Goal: Task Accomplishment & Management: Manage account settings

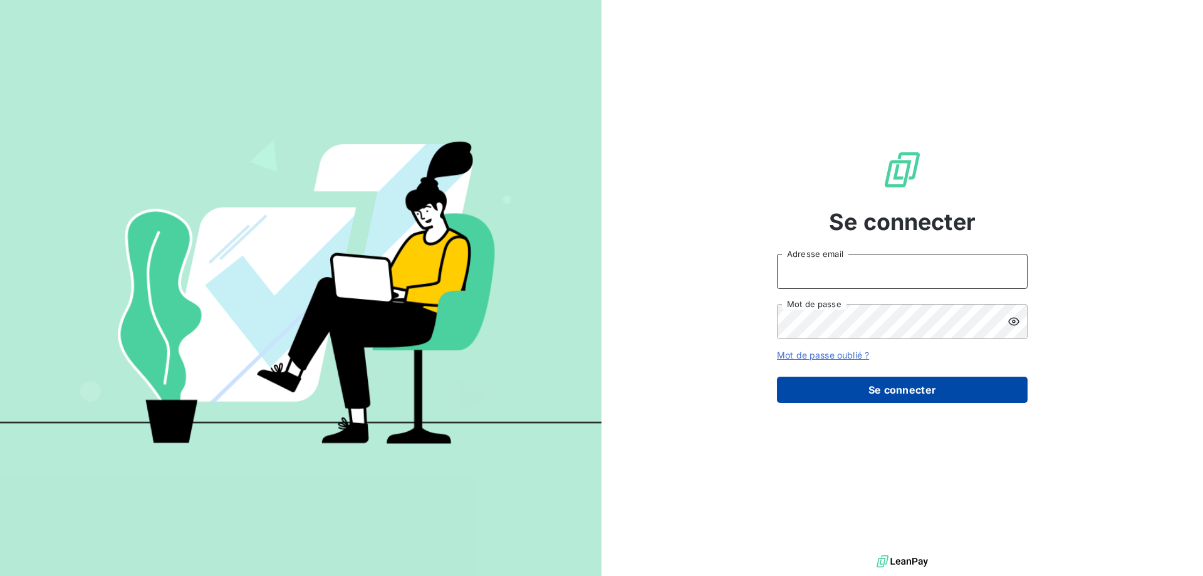
type input "[EMAIL_ADDRESS][DOMAIN_NAME]"
click at [832, 391] on button "Se connecter" at bounding box center [902, 390] width 251 height 26
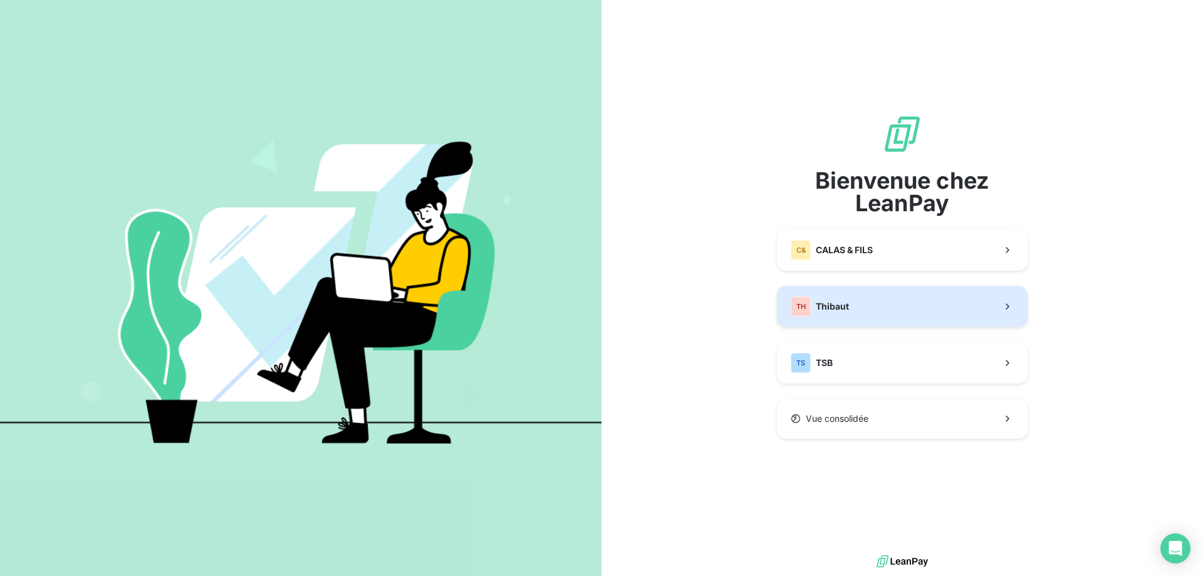
click at [848, 318] on button "TH Thibaut" at bounding box center [902, 306] width 251 height 41
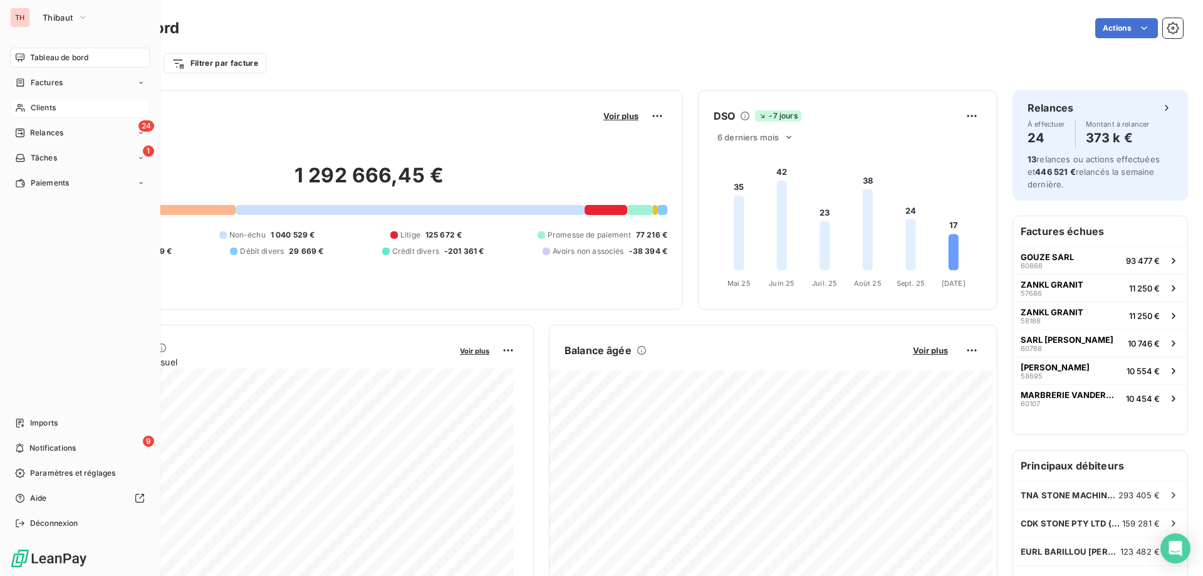
click at [33, 107] on span "Clients" at bounding box center [43, 107] width 25 height 11
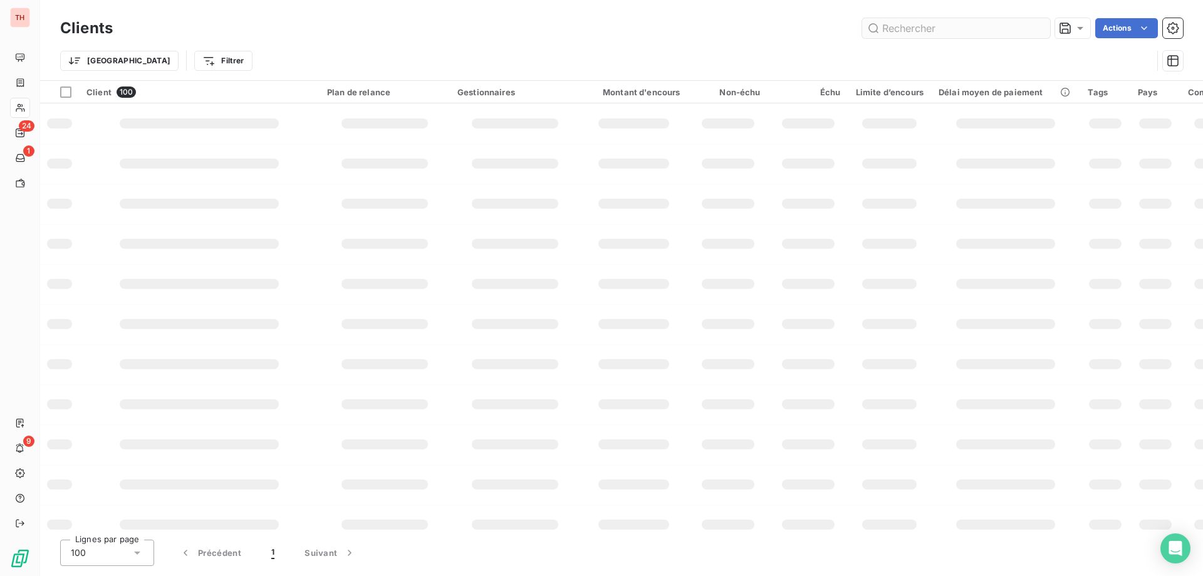
click at [933, 28] on input "text" at bounding box center [956, 28] width 188 height 20
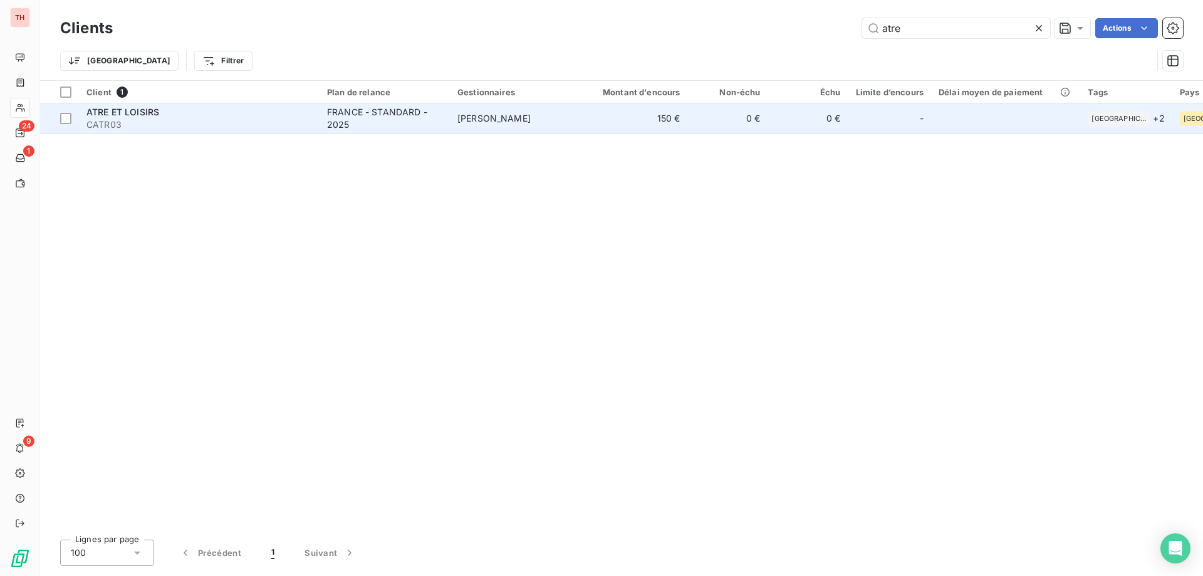
type input "atre"
click at [335, 115] on div "FRANCE - STANDARD - 2025" at bounding box center [384, 118] width 115 height 25
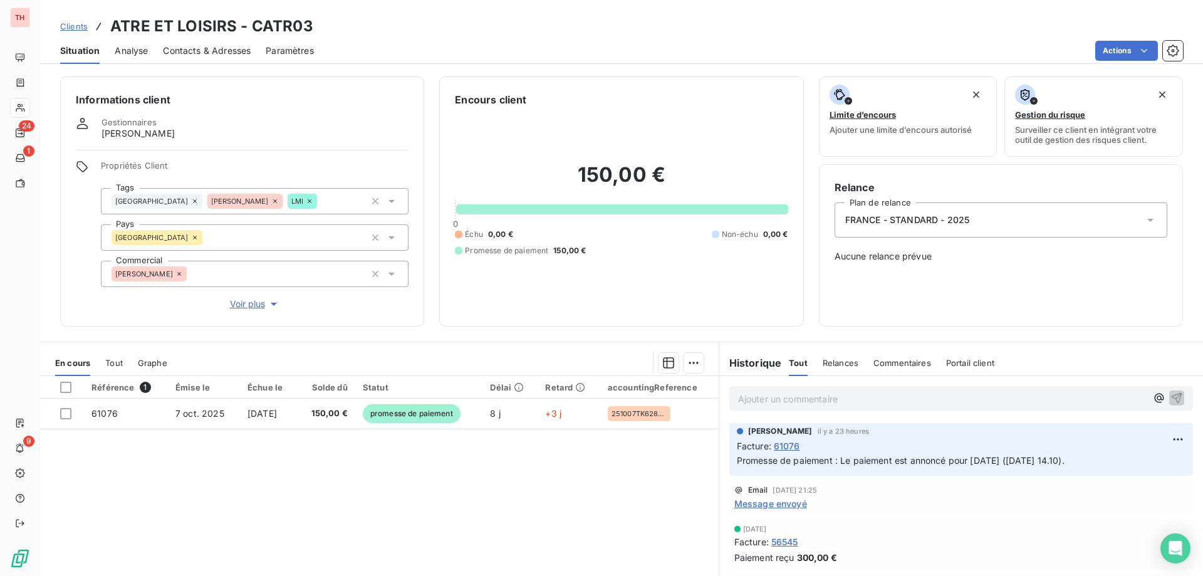
drag, startPoint x: 78, startPoint y: 25, endPoint x: 318, endPoint y: 35, distance: 239.6
click at [78, 25] on span "Clients" at bounding box center [74, 26] width 28 height 10
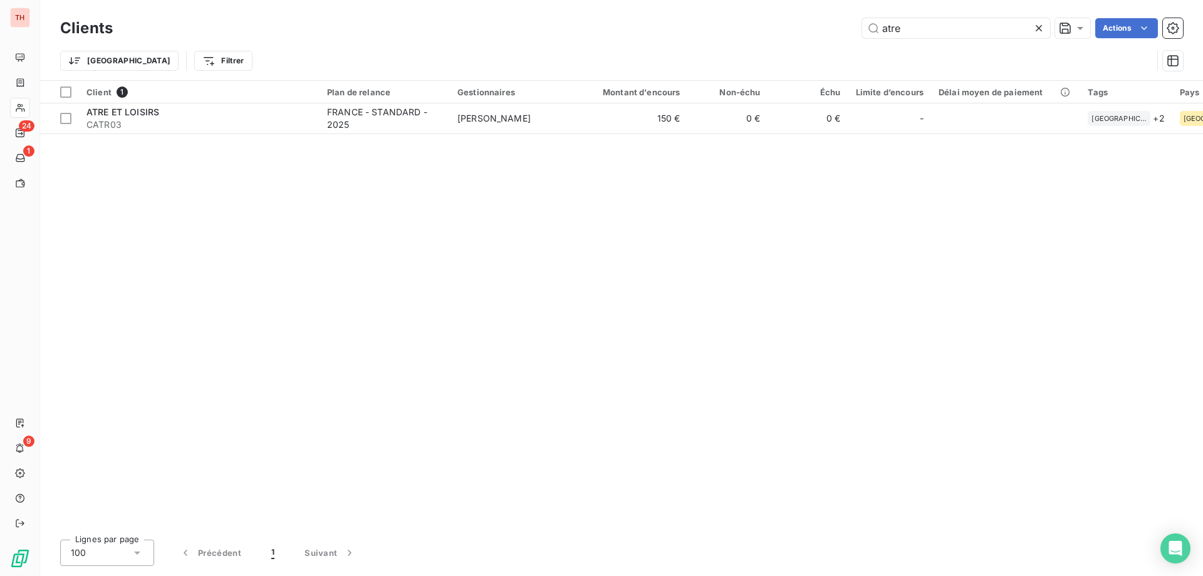
drag, startPoint x: 918, startPoint y: 31, endPoint x: 824, endPoint y: 31, distance: 93.4
click at [827, 31] on div "atre Actions" at bounding box center [656, 28] width 1056 height 20
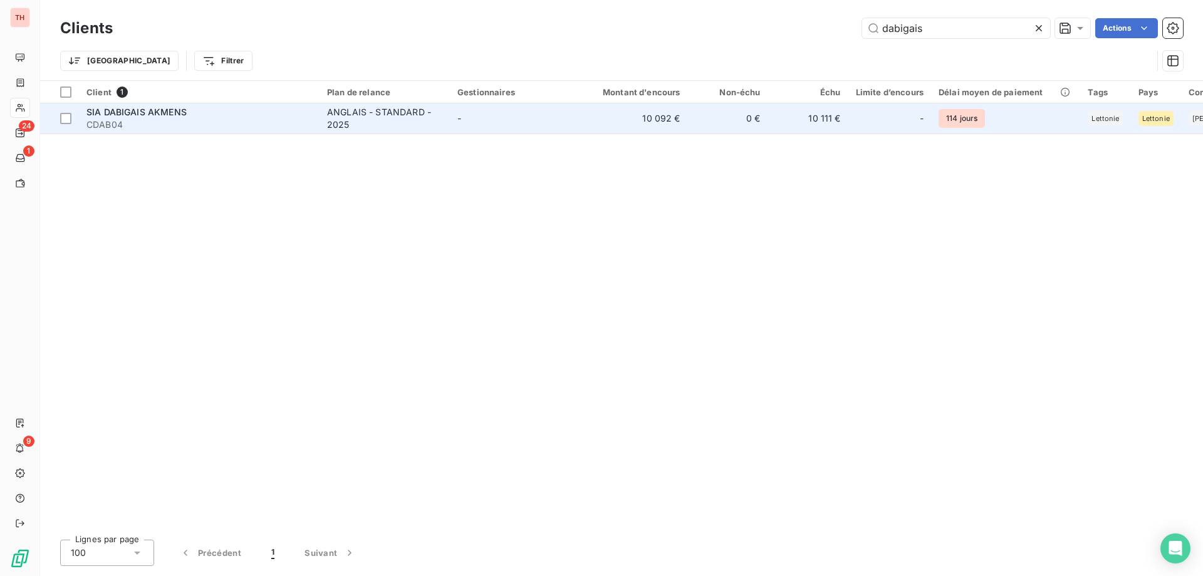
type input "dabigais"
click at [505, 115] on td "-" at bounding box center [515, 118] width 130 height 30
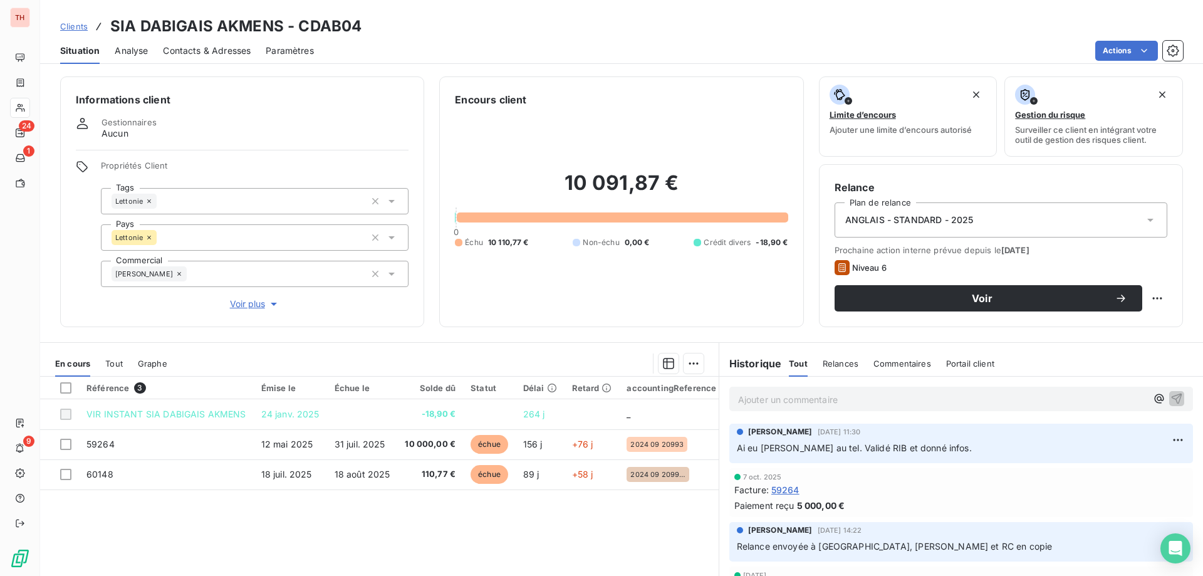
drag, startPoint x: 73, startPoint y: 29, endPoint x: 99, endPoint y: 29, distance: 25.7
click at [73, 29] on span "Clients" at bounding box center [74, 26] width 28 height 10
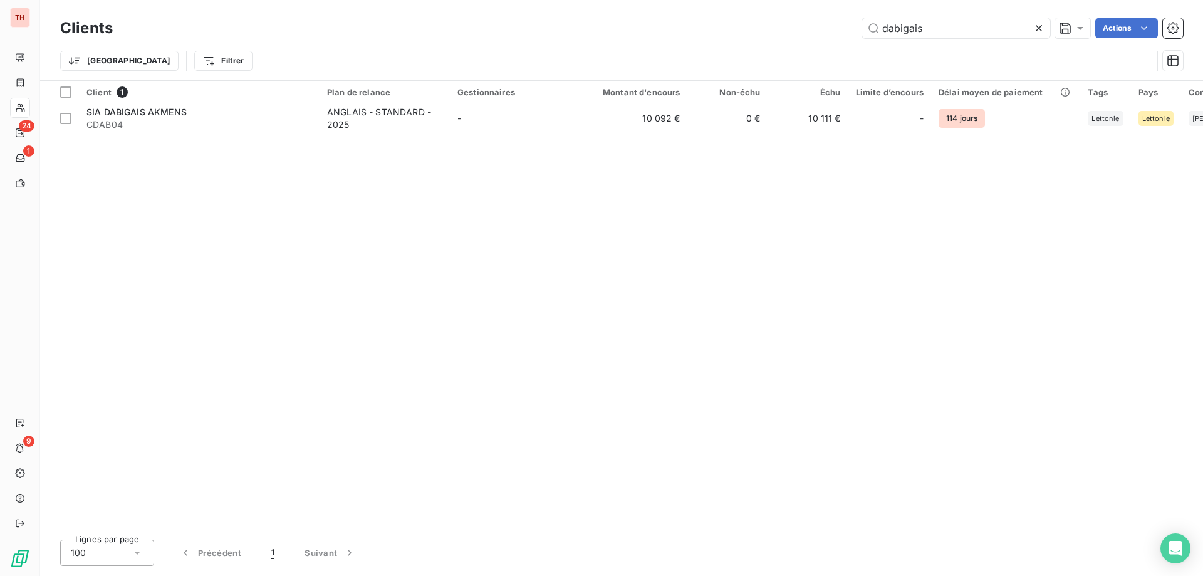
drag, startPoint x: 933, startPoint y: 31, endPoint x: 853, endPoint y: 31, distance: 80.2
click at [853, 31] on div "dabigais Actions" at bounding box center [656, 28] width 1056 height 20
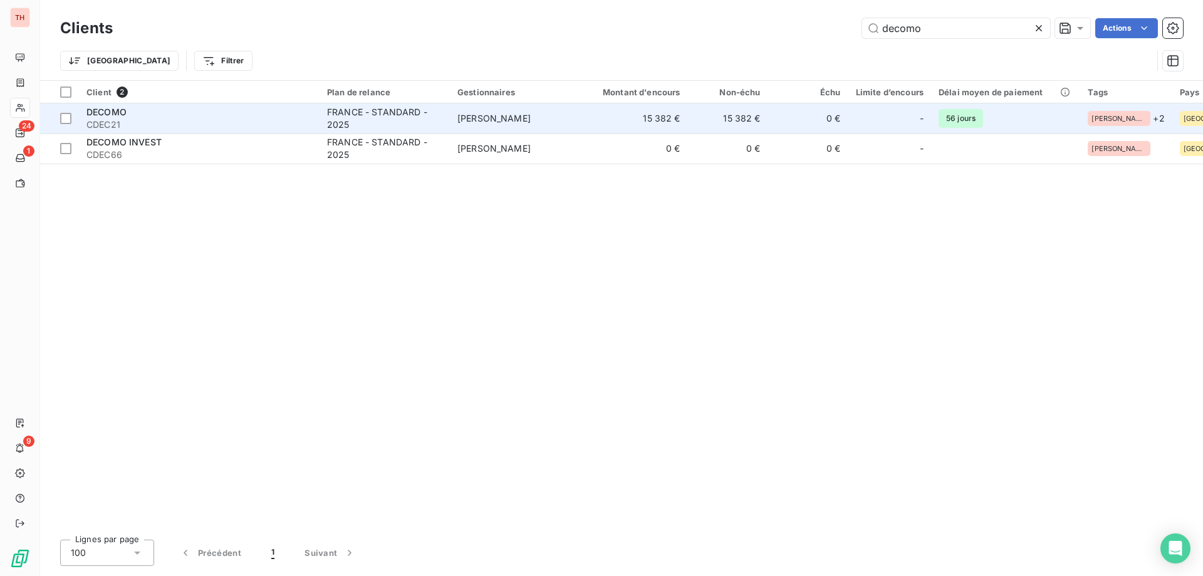
type input "decomo"
click at [392, 116] on div "FRANCE - STANDARD - 2025" at bounding box center [384, 118] width 115 height 25
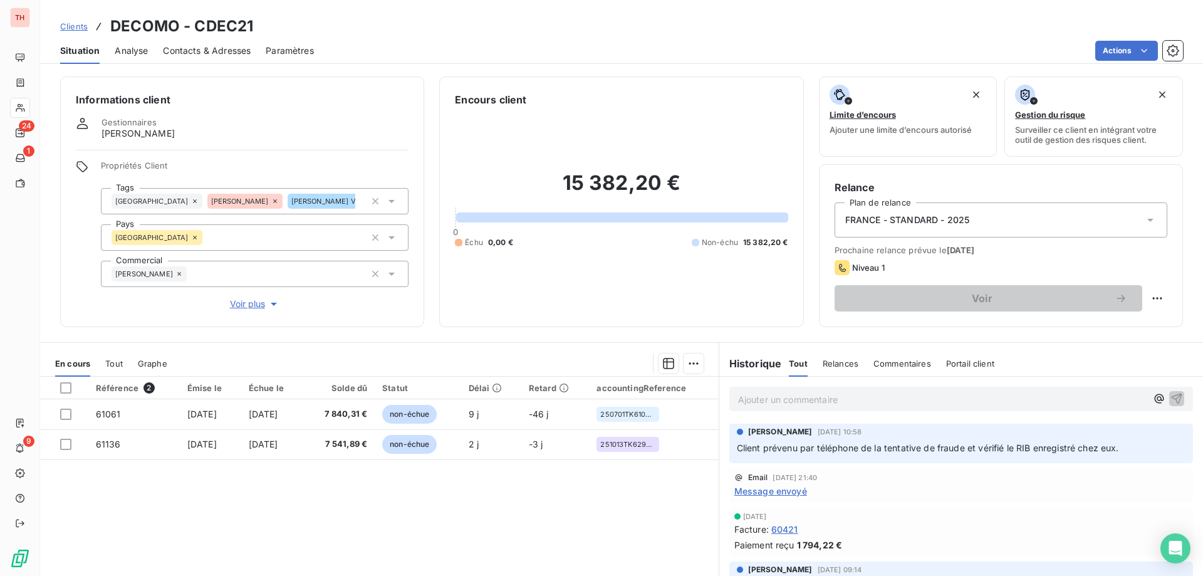
click at [78, 26] on span "Clients" at bounding box center [74, 26] width 28 height 10
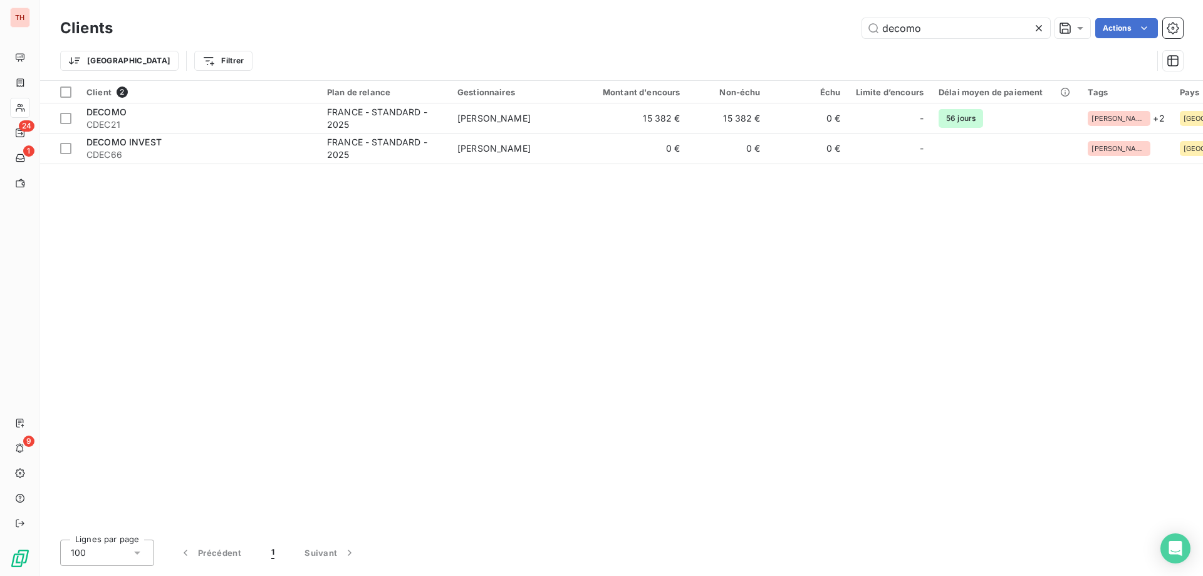
drag, startPoint x: 894, startPoint y: 26, endPoint x: 820, endPoint y: 26, distance: 73.3
click at [820, 26] on div "decomo Actions" at bounding box center [656, 28] width 1056 height 20
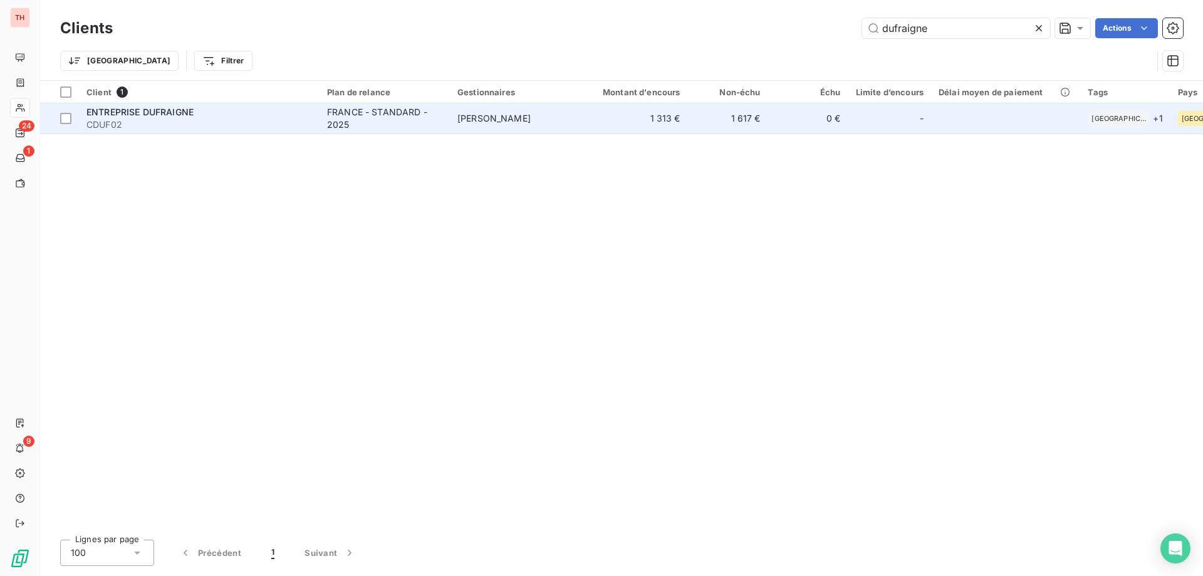
type input "dufraigne"
click at [519, 115] on td "Tony MERLIN" at bounding box center [515, 118] width 130 height 30
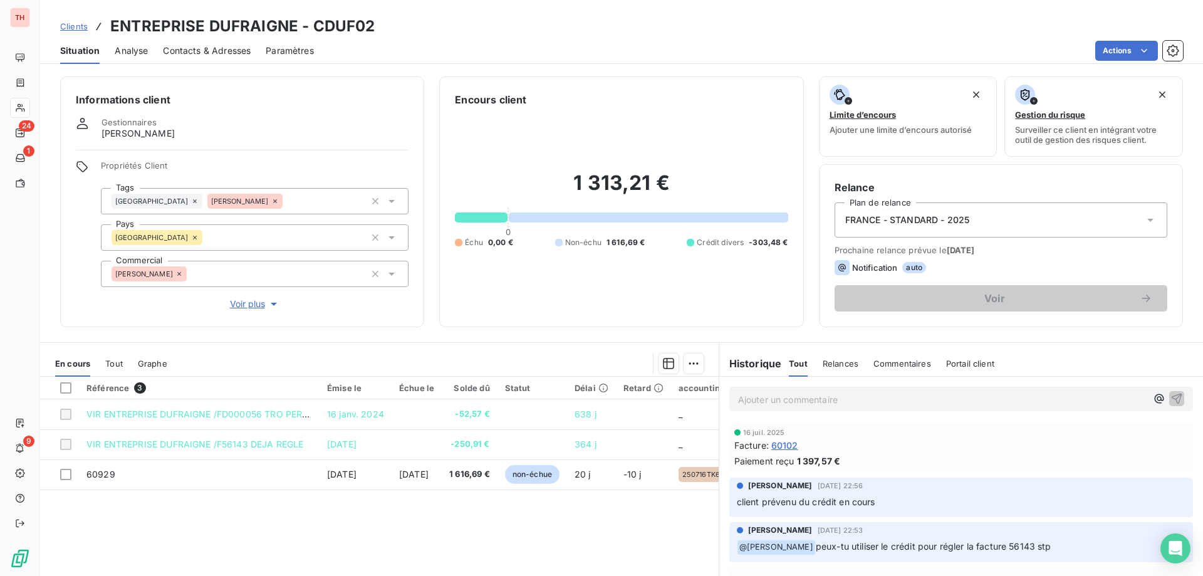
click at [78, 28] on span "Clients" at bounding box center [74, 26] width 28 height 10
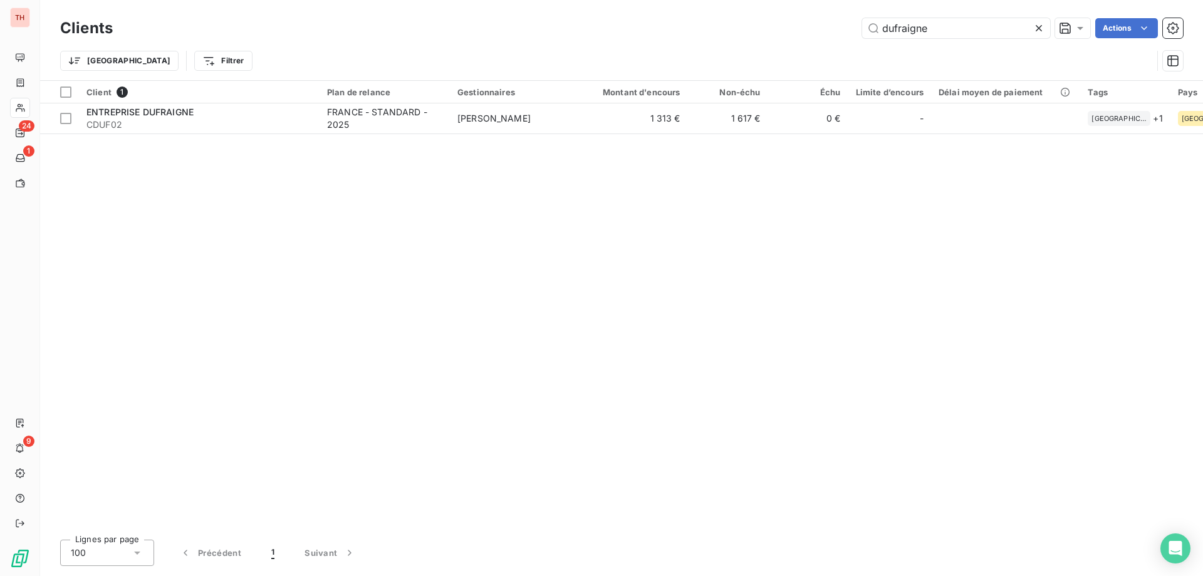
drag, startPoint x: 879, startPoint y: 28, endPoint x: 841, endPoint y: 28, distance: 38.2
click at [841, 28] on div "dufraigne Actions" at bounding box center [656, 28] width 1056 height 20
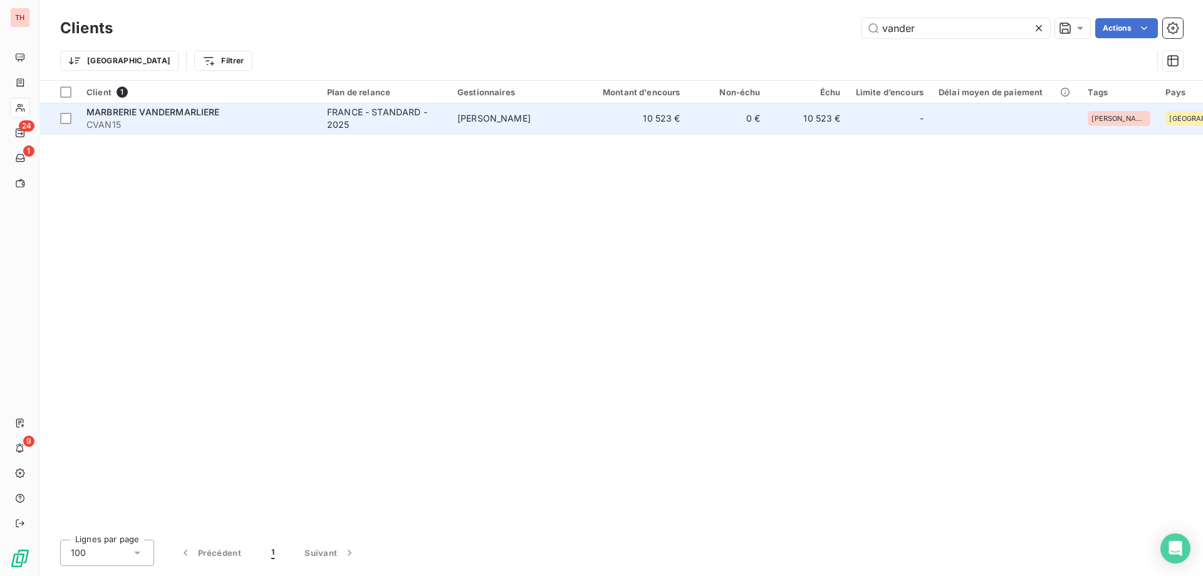
type input "vander"
click at [244, 132] on td "MARBRERIE VANDERMARLIERE CVAN15" at bounding box center [199, 118] width 241 height 30
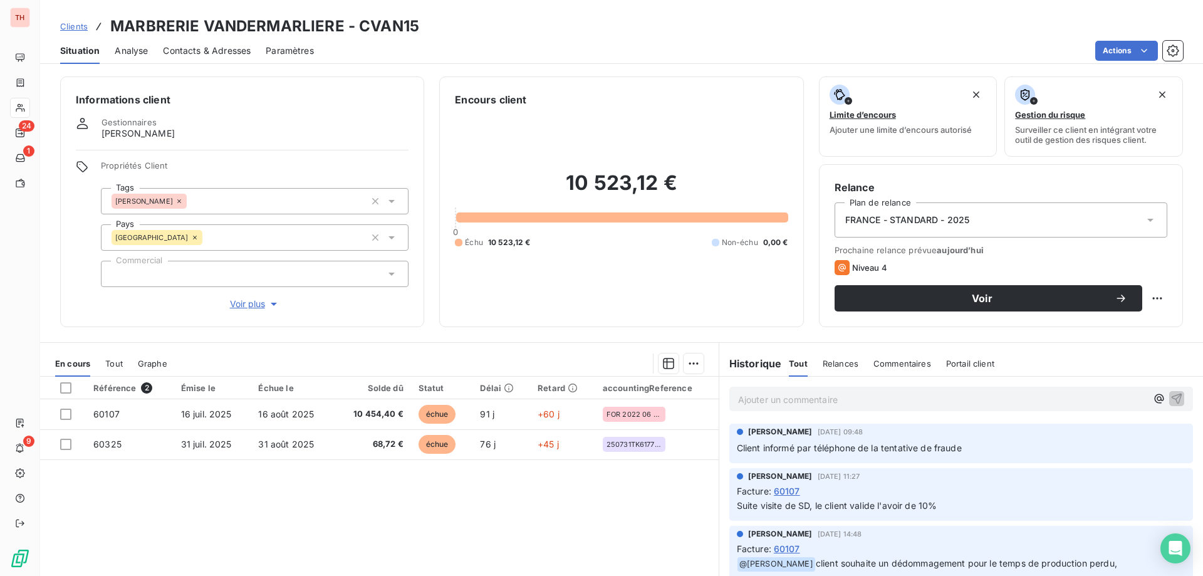
click at [87, 29] on div "Clients MARBRERIE VANDERMARLIERE - CVAN15" at bounding box center [239, 26] width 359 height 23
drag, startPoint x: 76, startPoint y: 24, endPoint x: 142, endPoint y: 38, distance: 67.4
click at [76, 24] on span "Clients" at bounding box center [74, 26] width 28 height 10
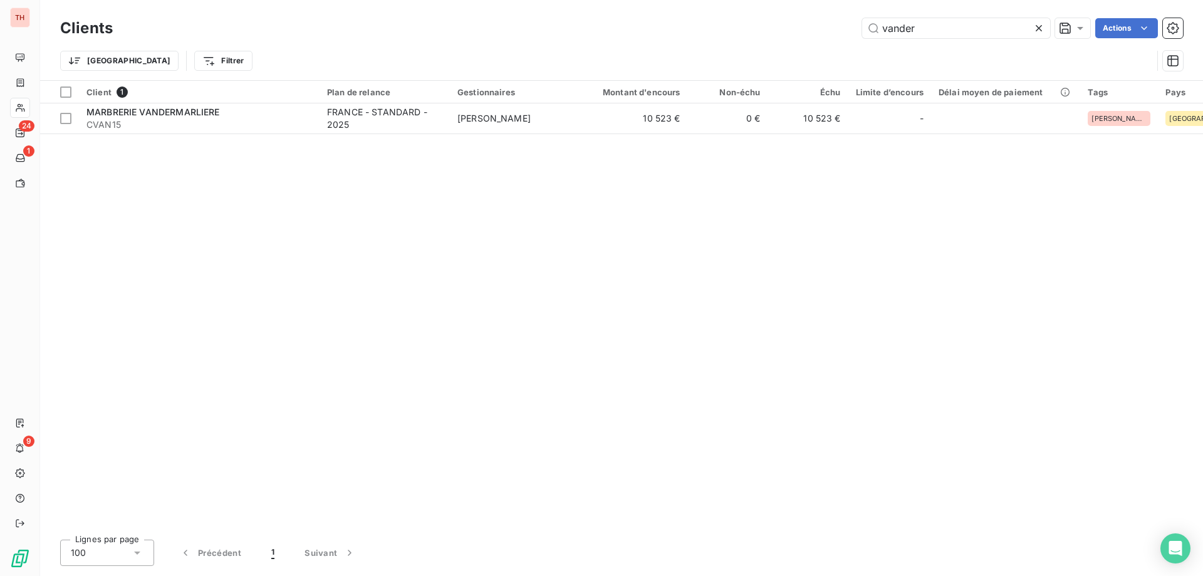
drag, startPoint x: 918, startPoint y: 28, endPoint x: 860, endPoint y: 23, distance: 58.5
click at [860, 23] on div "vander Actions" at bounding box center [656, 28] width 1056 height 20
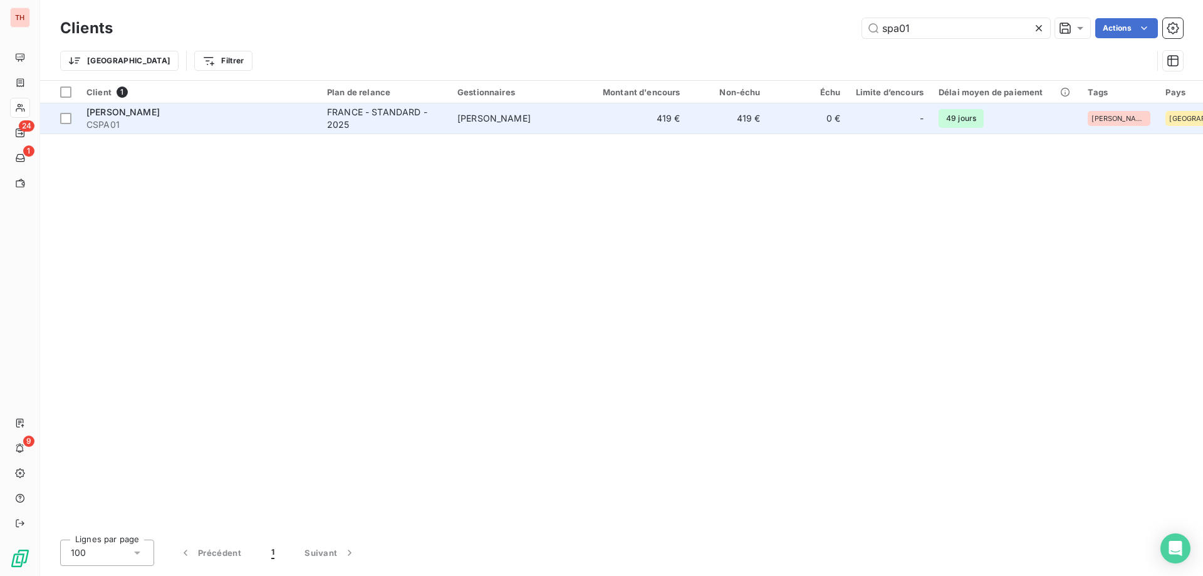
type input "spa01"
click at [421, 115] on div "FRANCE - STANDARD - 2025" at bounding box center [384, 118] width 115 height 25
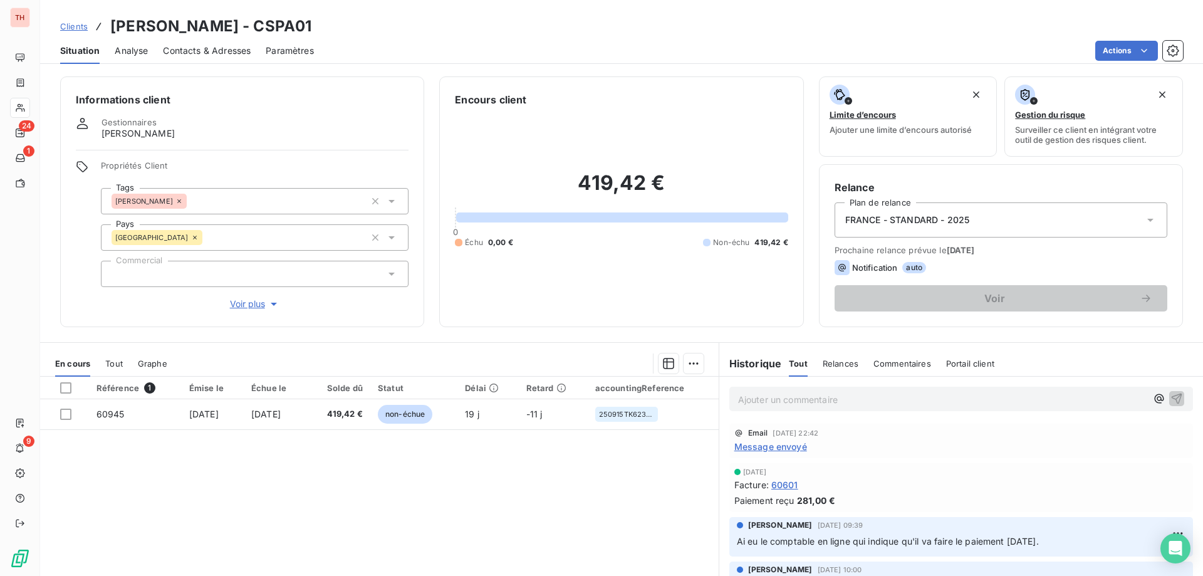
click at [81, 26] on div "Clients SPADACCINI - CSPA01" at bounding box center [185, 26] width 251 height 23
click at [68, 28] on span "Clients" at bounding box center [74, 26] width 28 height 10
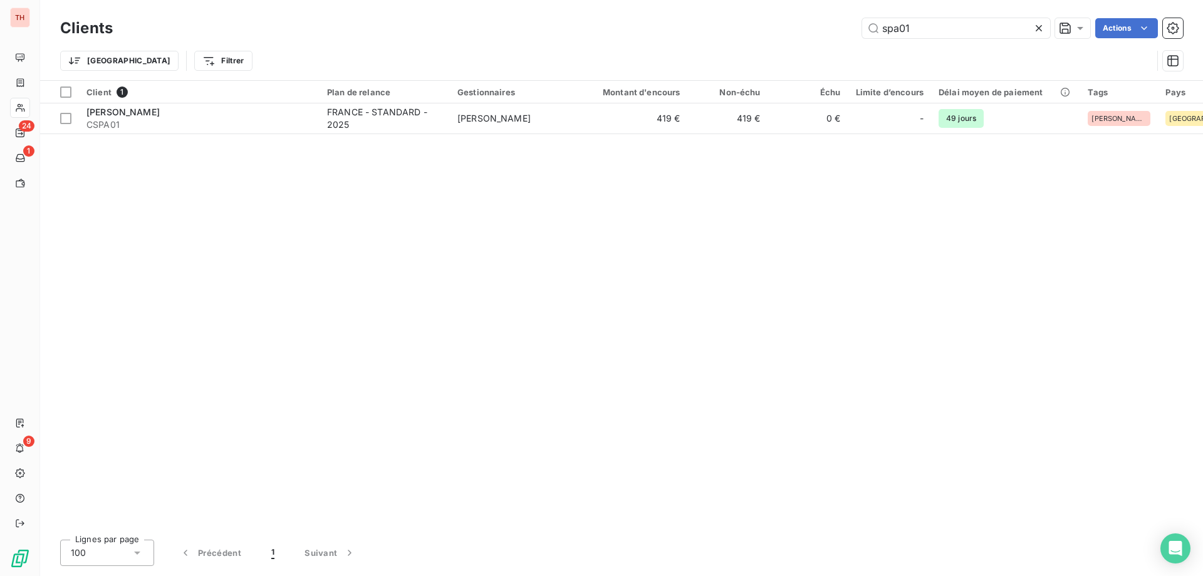
drag, startPoint x: 916, startPoint y: 29, endPoint x: 842, endPoint y: 27, distance: 74.0
click at [842, 27] on div "spa01 Actions" at bounding box center [656, 28] width 1056 height 20
type input "cdk02"
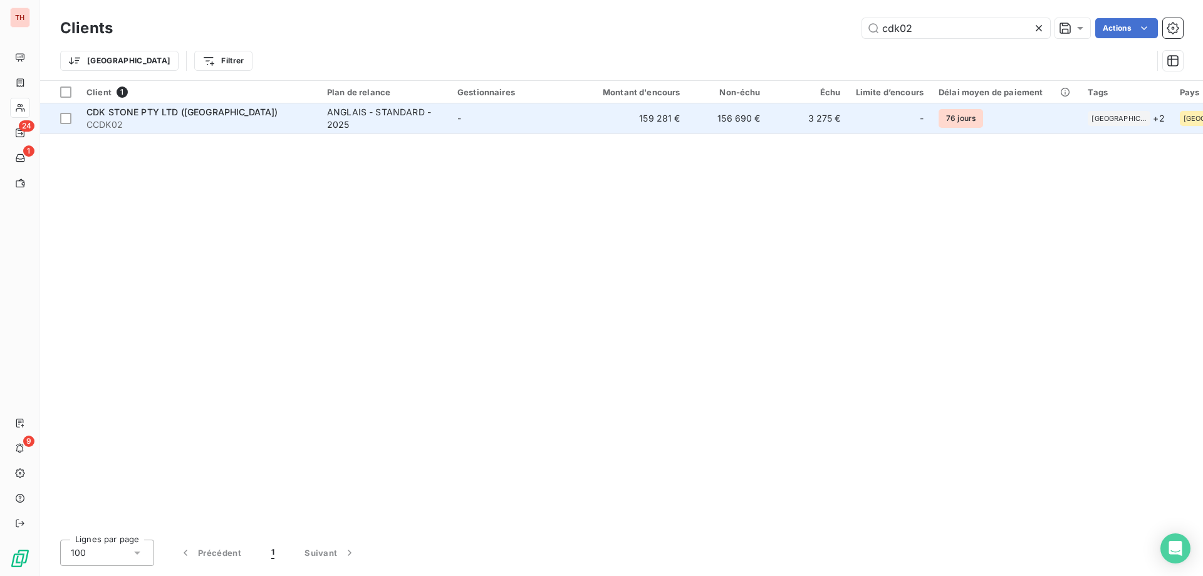
click at [580, 106] on td "-" at bounding box center [515, 118] width 130 height 30
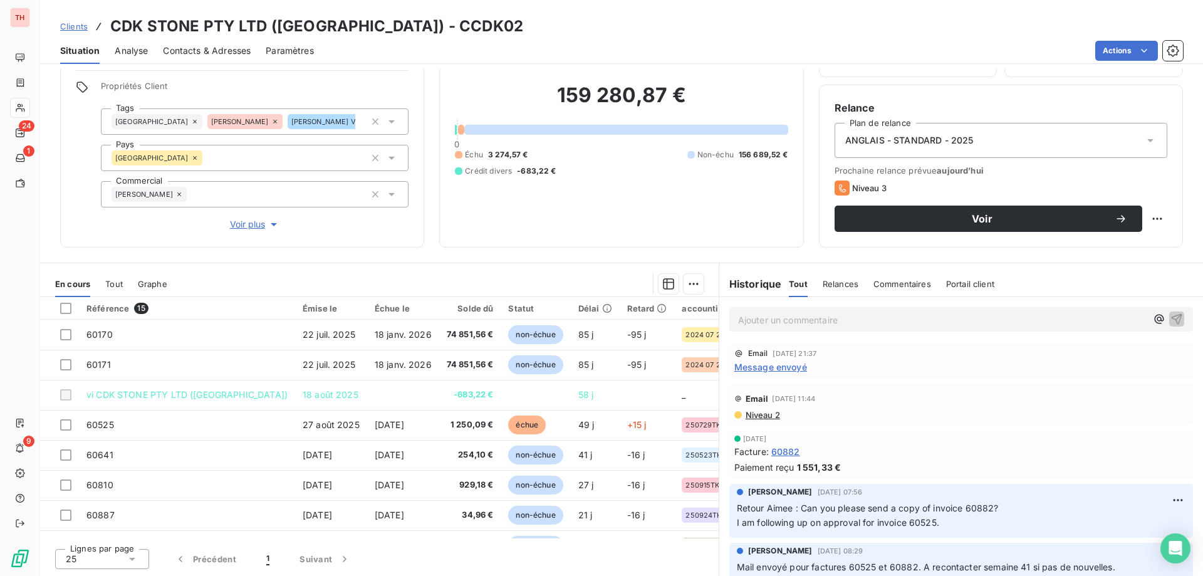
click at [798, 318] on p "Ajouter un commentaire ﻿" at bounding box center [942, 320] width 409 height 16
click at [827, 327] on p "A cause du décalage horaire, appel impossible, envoi d'un mail pour relancer fa…" at bounding box center [942, 319] width 409 height 14
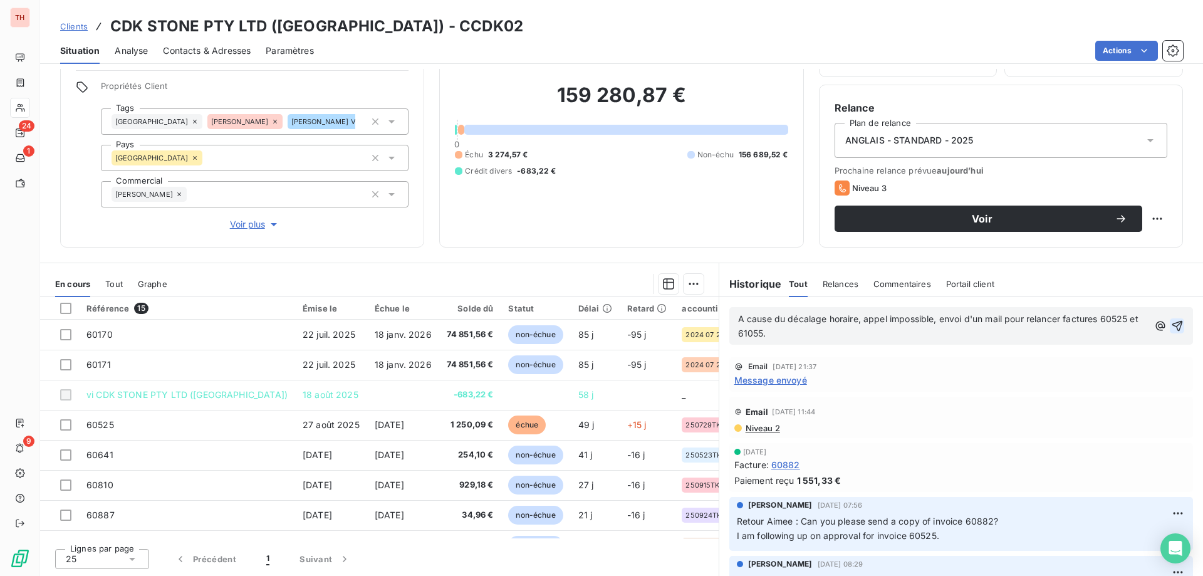
click at [1171, 325] on icon "button" at bounding box center [1177, 326] width 13 height 13
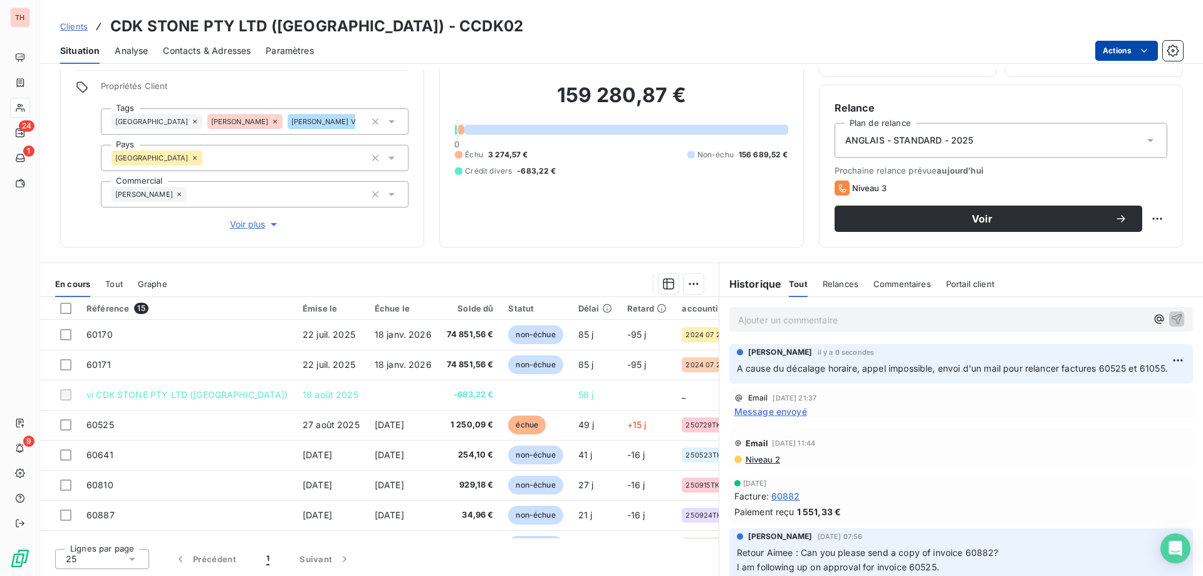
click at [1113, 51] on html "TH 24 1 9 Clients CDK STONE PTY LTD (AUSTRALIA) - CCDK02 Situation Analyse Cont…" at bounding box center [601, 288] width 1203 height 576
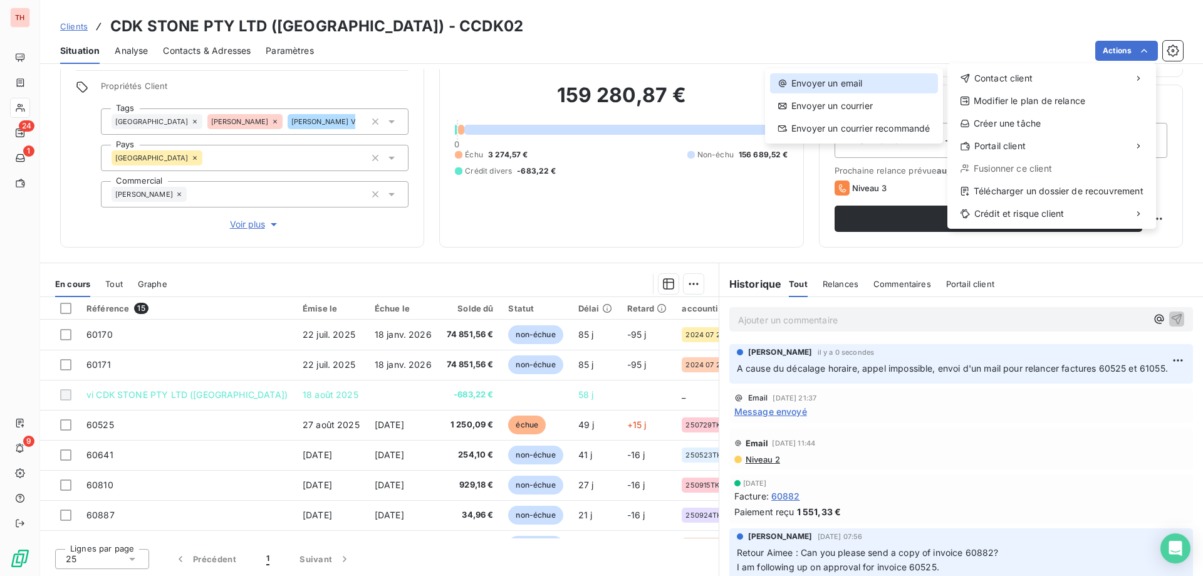
click at [893, 83] on div "Envoyer un email" at bounding box center [854, 83] width 168 height 20
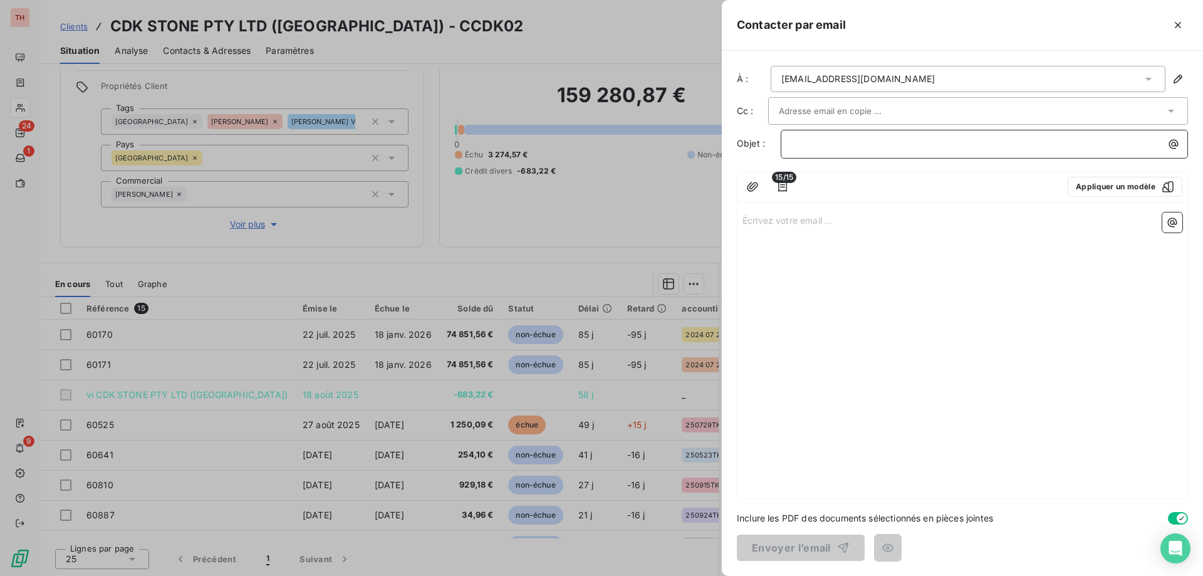
click at [826, 138] on p "﻿" at bounding box center [988, 144] width 392 height 14
click at [783, 179] on span "15/15" at bounding box center [784, 177] width 24 height 11
click at [783, 186] on icon "button" at bounding box center [783, 187] width 13 height 13
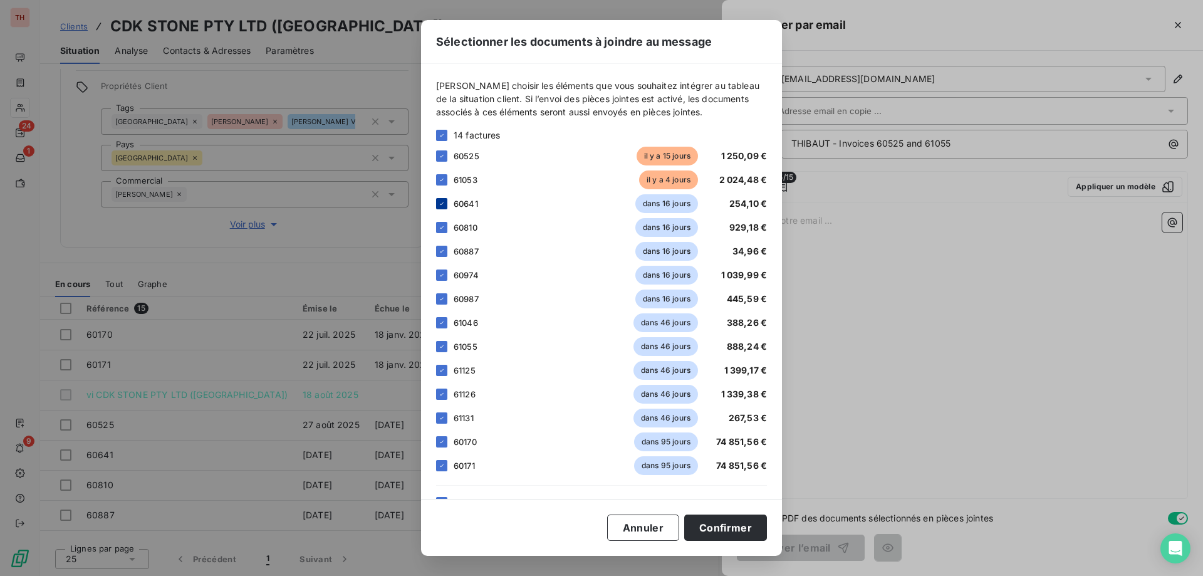
click at [445, 203] on icon at bounding box center [442, 204] width 8 height 8
click at [443, 228] on icon at bounding box center [442, 228] width 8 height 8
click at [443, 254] on icon at bounding box center [442, 252] width 8 height 8
click at [443, 274] on icon at bounding box center [442, 275] width 4 height 3
click at [443, 301] on icon at bounding box center [442, 299] width 8 height 8
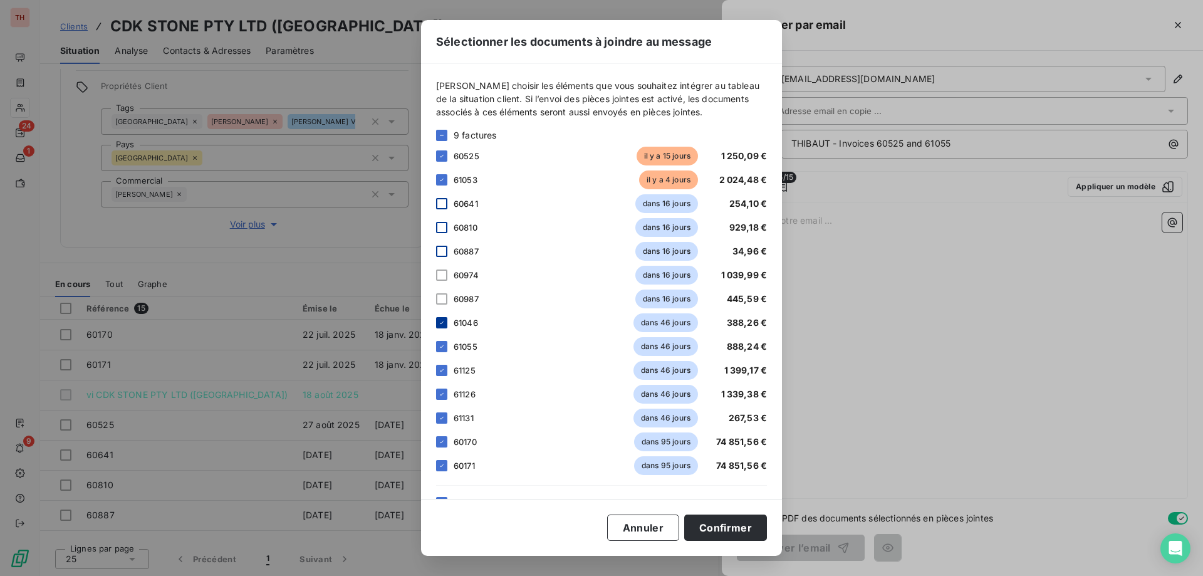
click at [443, 321] on icon at bounding box center [442, 323] width 8 height 8
click at [443, 345] on icon at bounding box center [442, 347] width 8 height 8
click at [443, 369] on icon at bounding box center [442, 371] width 8 height 8
drag, startPoint x: 444, startPoint y: 395, endPoint x: 444, endPoint y: 404, distance: 8.8
click at [444, 396] on icon at bounding box center [442, 394] width 8 height 8
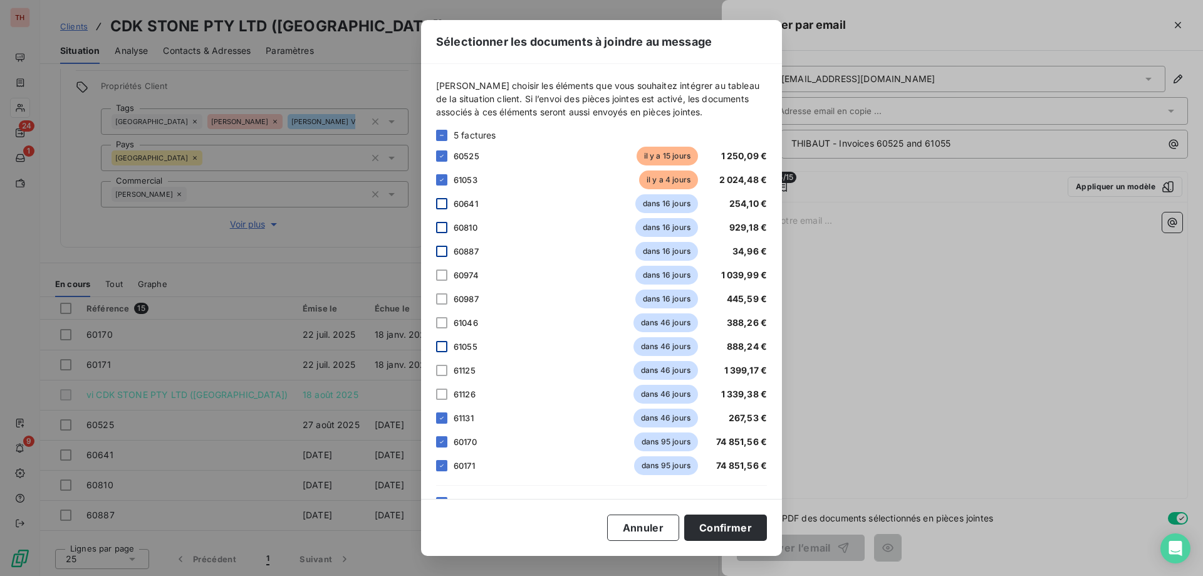
drag, startPoint x: 444, startPoint y: 420, endPoint x: 444, endPoint y: 427, distance: 7.5
click at [444, 420] on icon at bounding box center [442, 418] width 8 height 8
drag, startPoint x: 444, startPoint y: 444, endPoint x: 443, endPoint y: 451, distance: 7.5
click at [444, 444] on icon at bounding box center [442, 442] width 8 height 8
drag, startPoint x: 443, startPoint y: 464, endPoint x: 453, endPoint y: 432, distance: 33.3
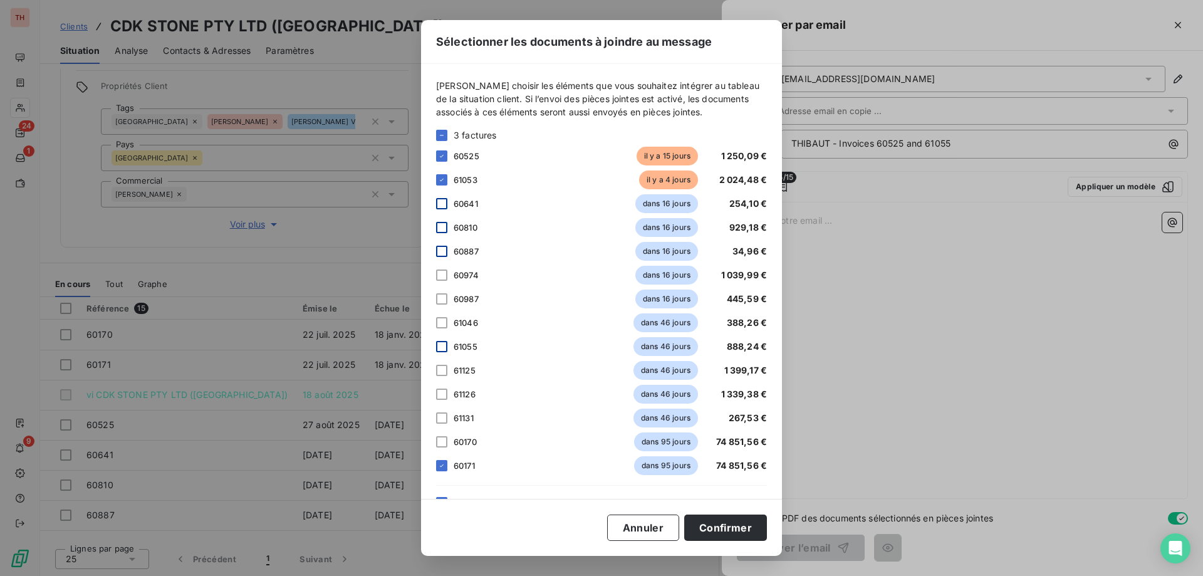
click at [443, 464] on icon at bounding box center [442, 465] width 4 height 3
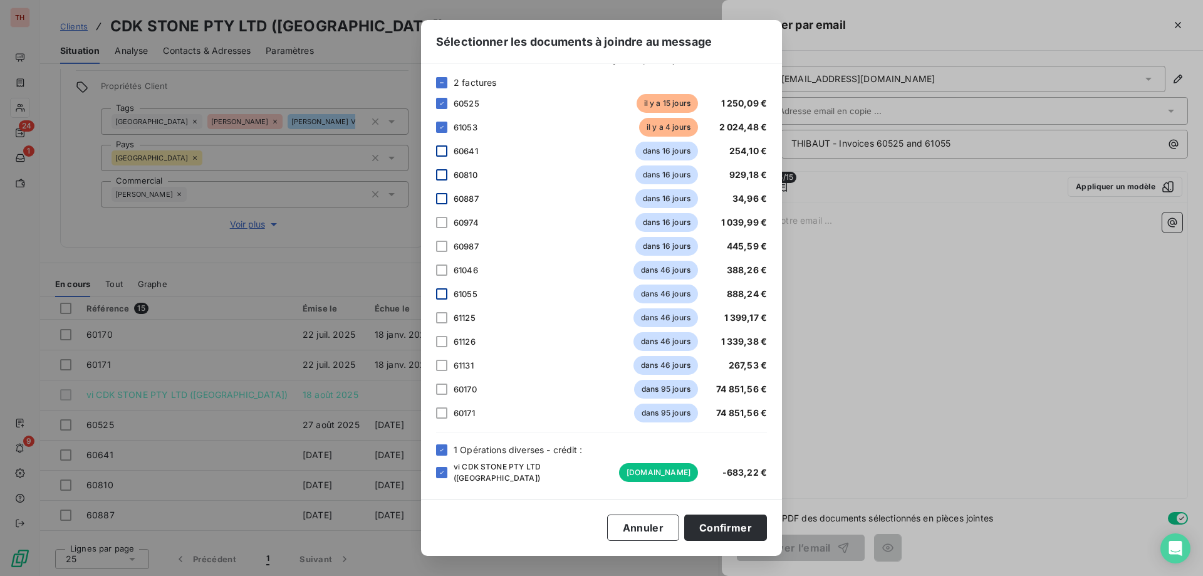
click at [443, 449] on icon at bounding box center [442, 449] width 4 height 3
click at [708, 532] on button "Confirmer" at bounding box center [725, 528] width 83 height 26
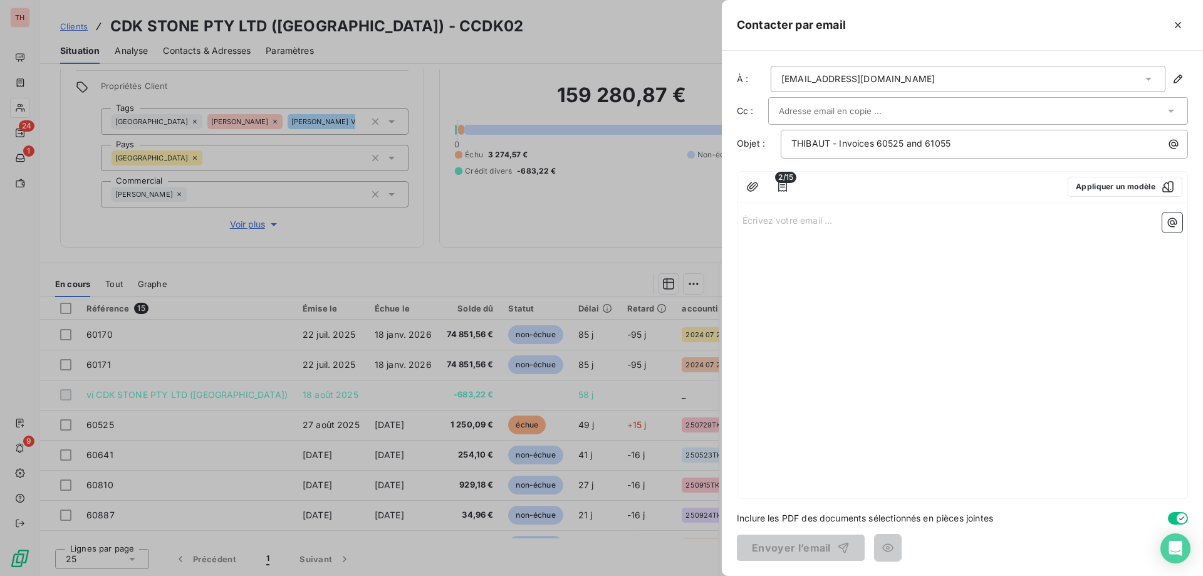
click at [810, 221] on p "Écrivez votre email ... ﻿" at bounding box center [963, 219] width 440 height 14
click at [790, 245] on p "﻿" at bounding box center [963, 248] width 440 height 14
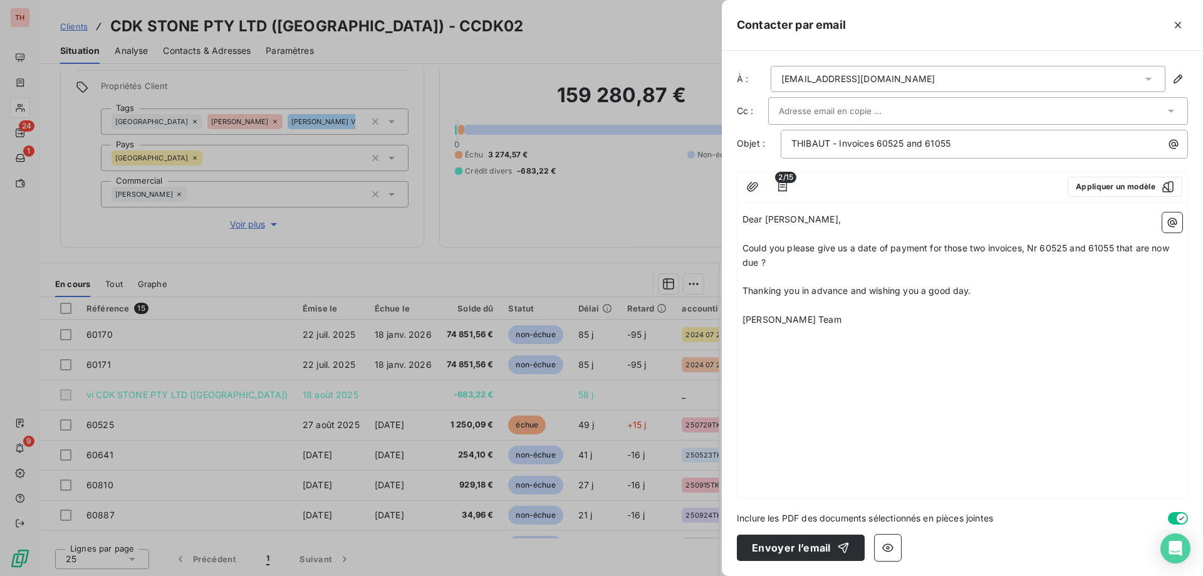
drag, startPoint x: 800, startPoint y: 545, endPoint x: 849, endPoint y: 528, distance: 51.7
click at [800, 545] on button "Envoyer l’email" at bounding box center [801, 548] width 128 height 26
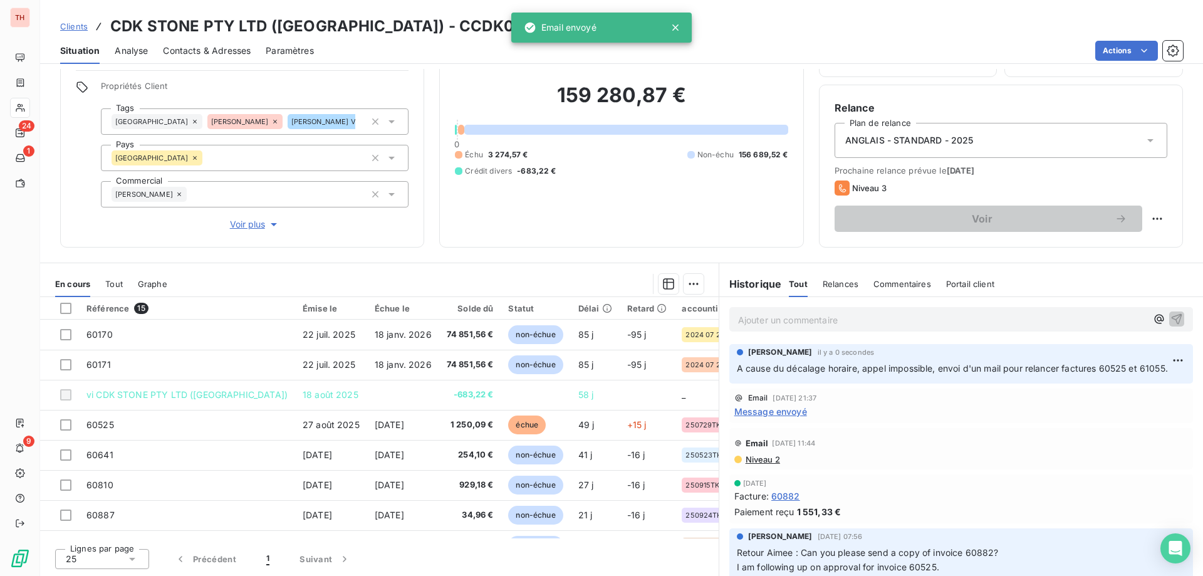
drag, startPoint x: 74, startPoint y: 26, endPoint x: 273, endPoint y: 31, distance: 198.8
click at [74, 26] on span "Clients" at bounding box center [74, 26] width 28 height 10
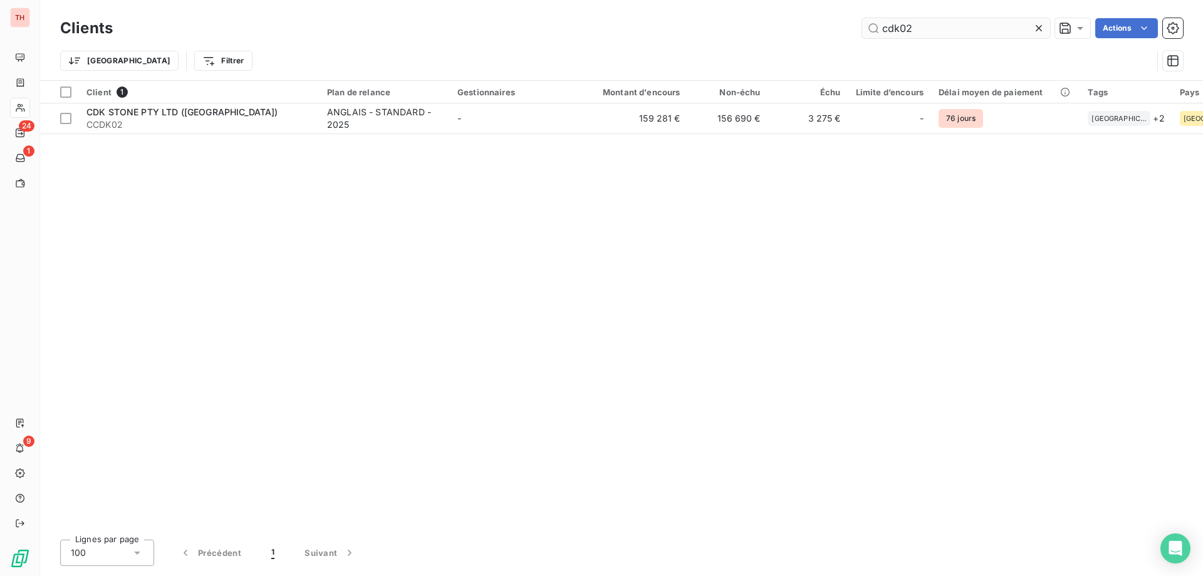
click at [897, 25] on input "cdk02" at bounding box center [956, 28] width 188 height 20
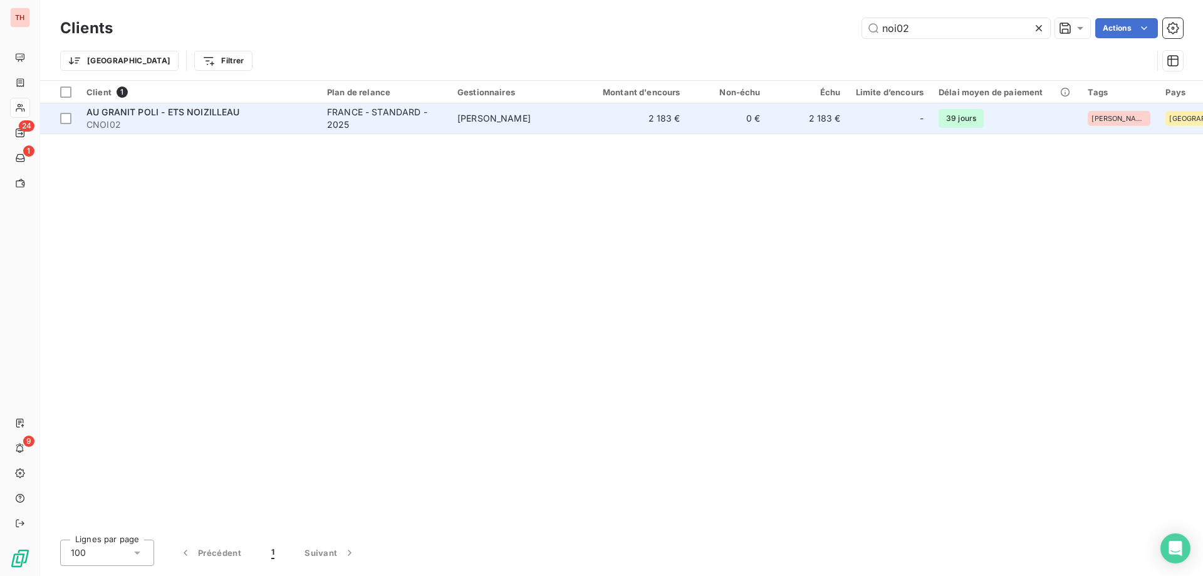
type input "noi02"
click at [516, 122] on span "PATRICK DELBREIL" at bounding box center [494, 118] width 73 height 11
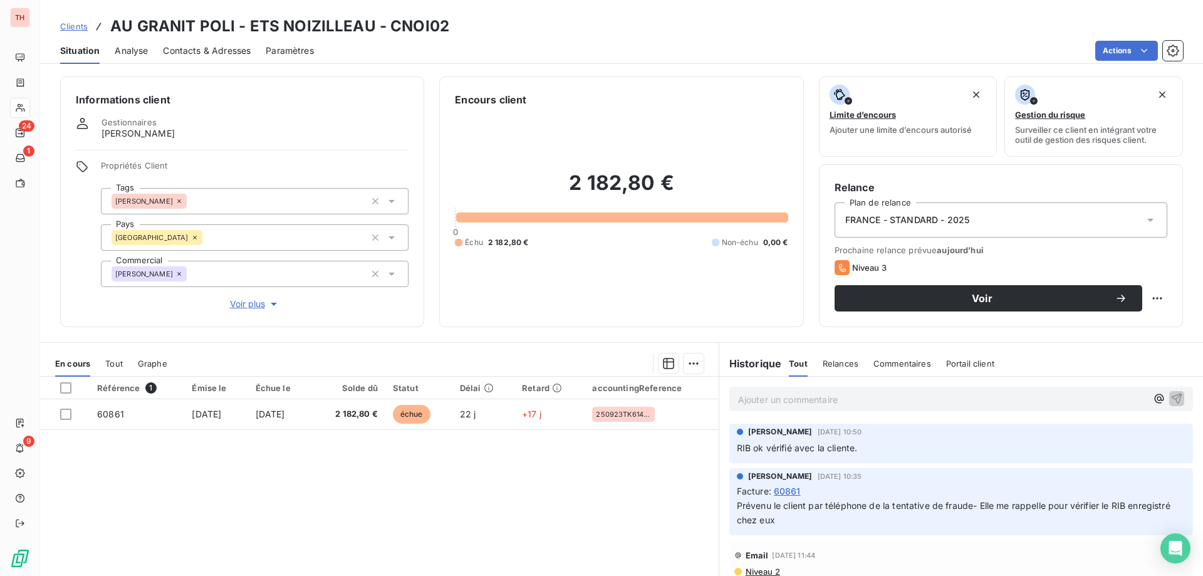
click at [771, 397] on p "Ajouter un commentaire ﻿" at bounding box center [942, 400] width 409 height 16
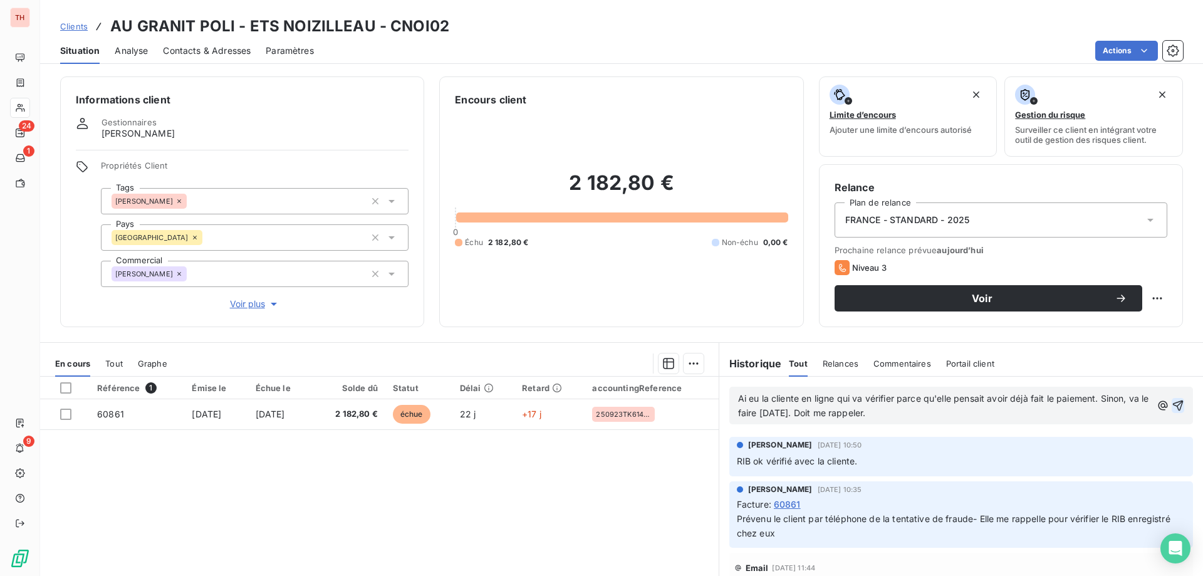
click at [1172, 407] on icon "button" at bounding box center [1178, 405] width 13 height 13
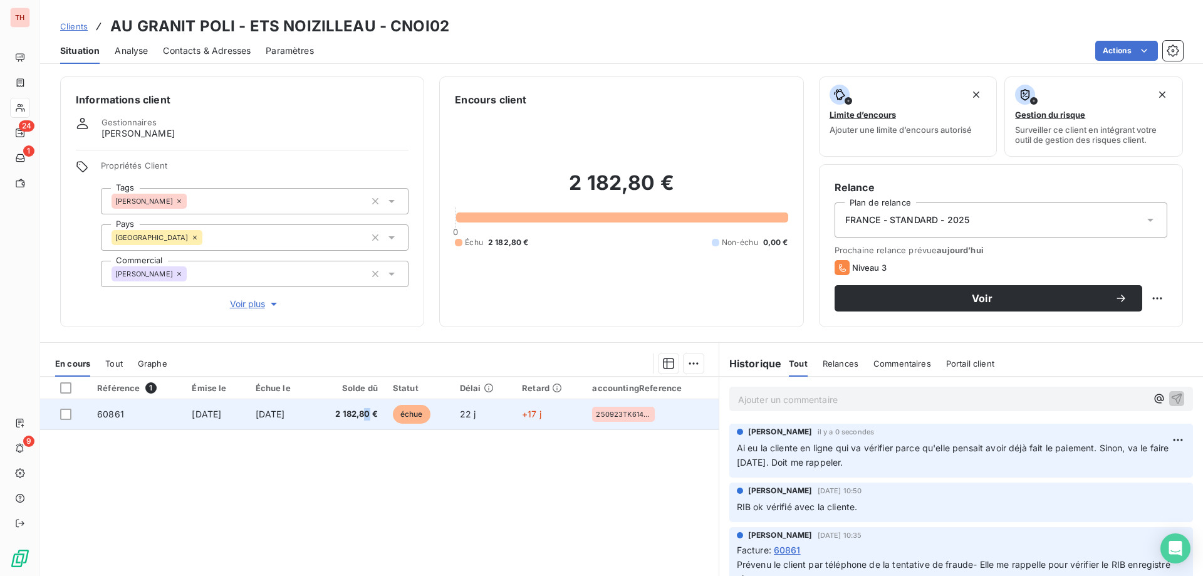
click at [378, 409] on span "2 182,80 €" at bounding box center [349, 414] width 58 height 13
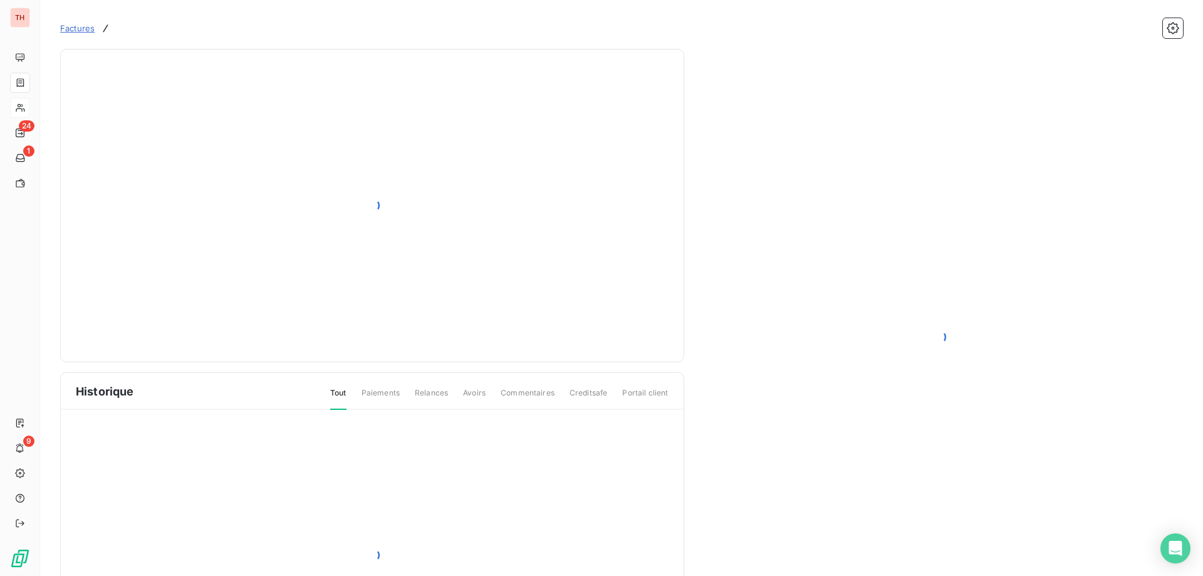
click at [366, 416] on div at bounding box center [372, 555] width 623 height 290
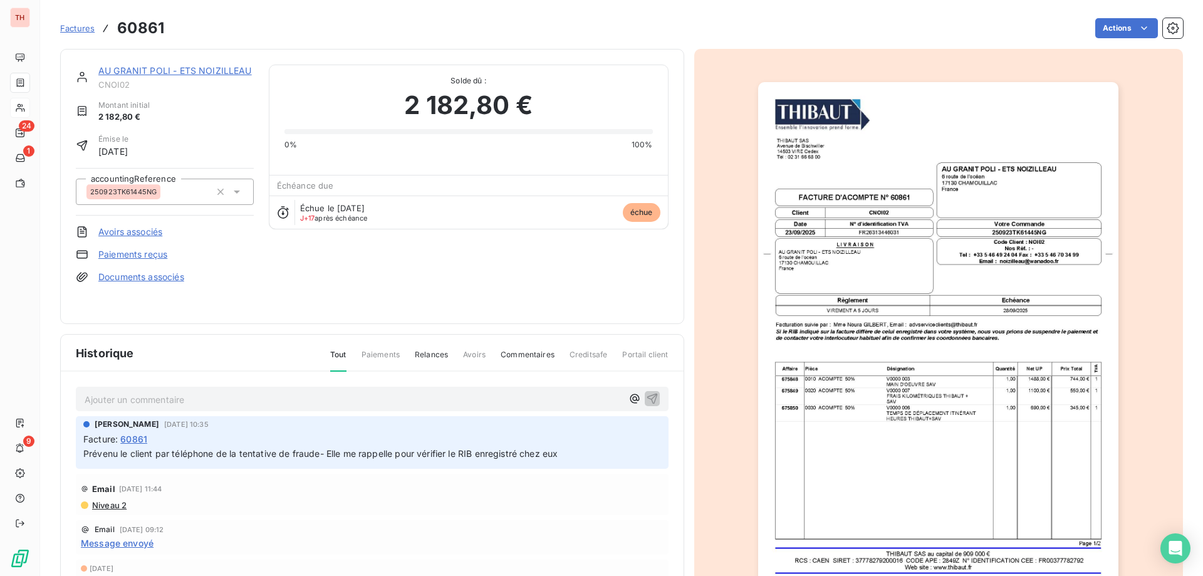
click at [1110, 36] on html "TH 24 1 9 Factures 60861 Actions AU GRANIT POLI - ETS NOIZILLEAU CNOI02 Montant…" at bounding box center [601, 288] width 1203 height 576
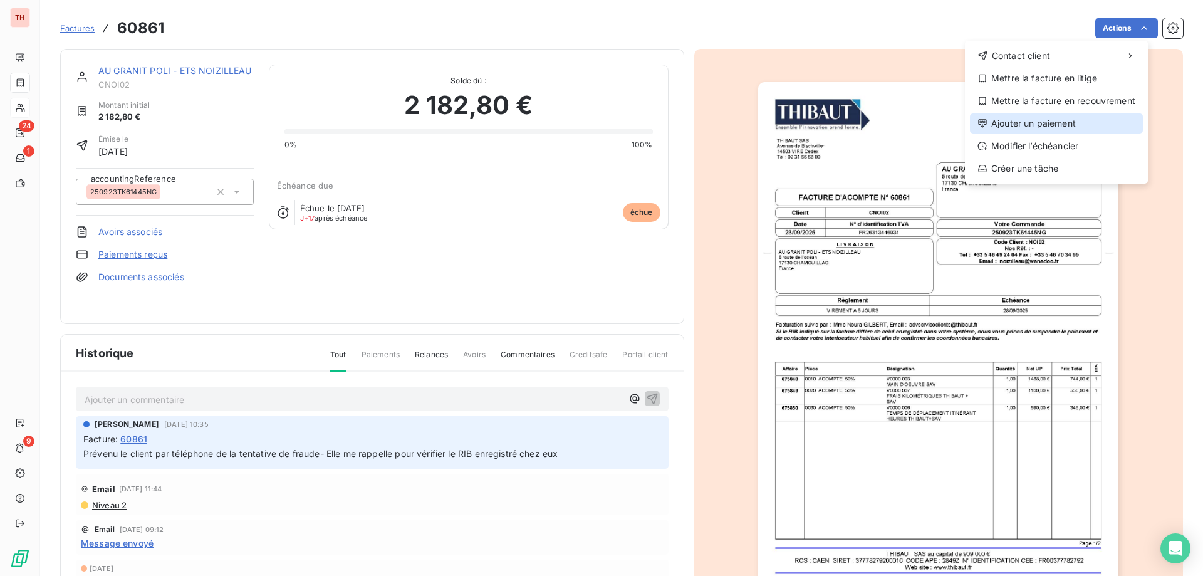
click at [1022, 117] on div "Ajouter un paiement" at bounding box center [1056, 123] width 173 height 20
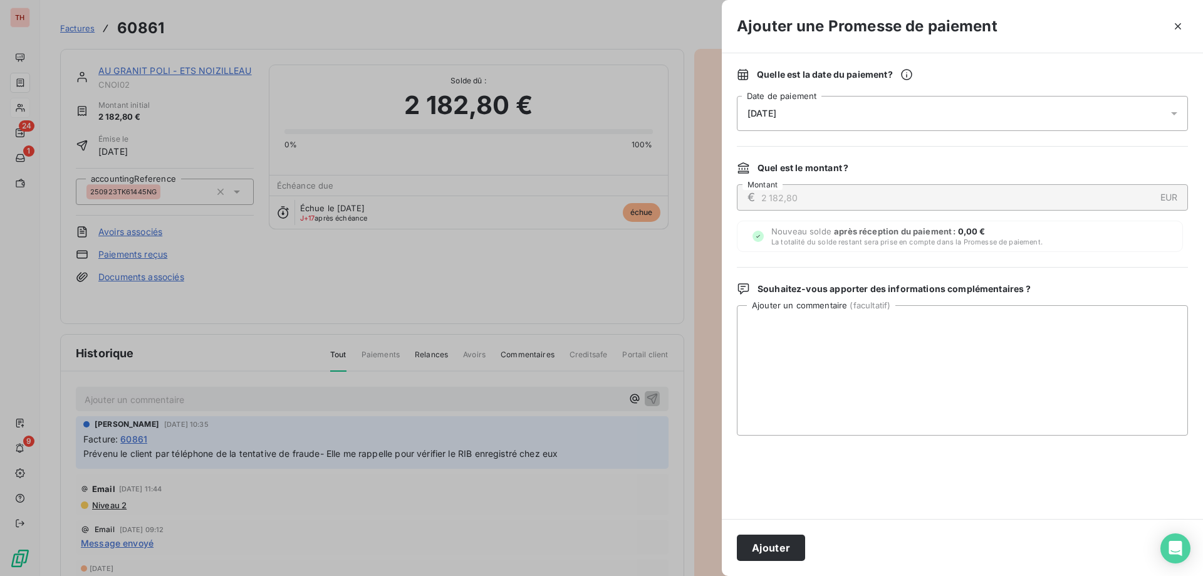
click at [858, 117] on div "16/10/2025" at bounding box center [962, 113] width 451 height 35
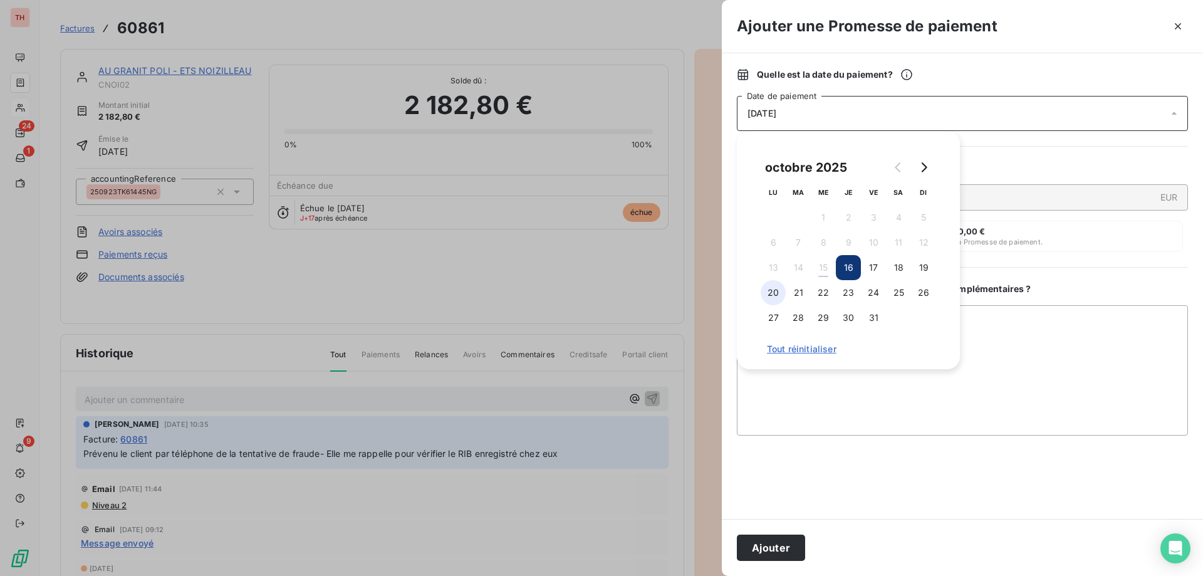
click at [778, 292] on button "20" at bounding box center [773, 292] width 25 height 25
click at [1005, 335] on textarea "Ajouter un commentaire ( facultatif )" at bounding box center [962, 370] width 451 height 130
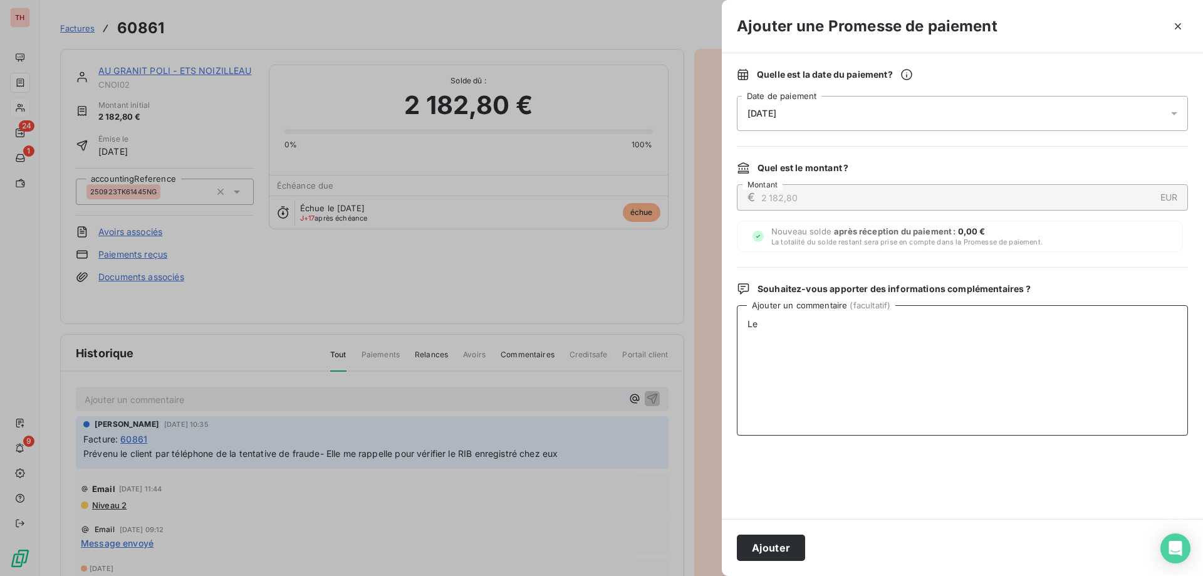
type textarea "L"
click at [775, 555] on button "Ajouter" at bounding box center [771, 548] width 68 height 26
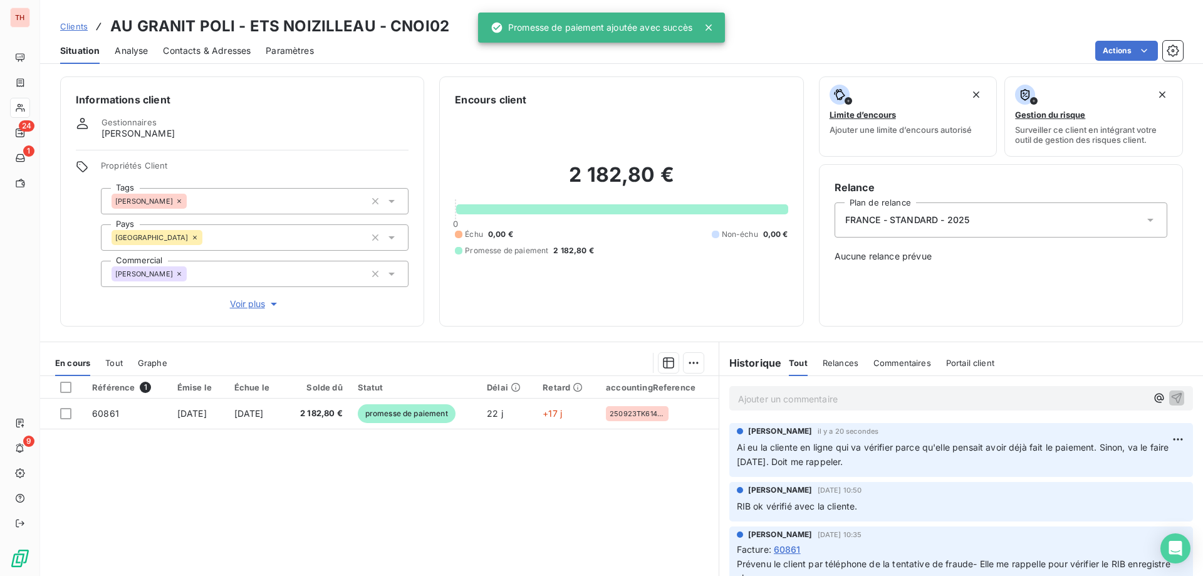
click at [85, 28] on span "Clients" at bounding box center [74, 26] width 28 height 10
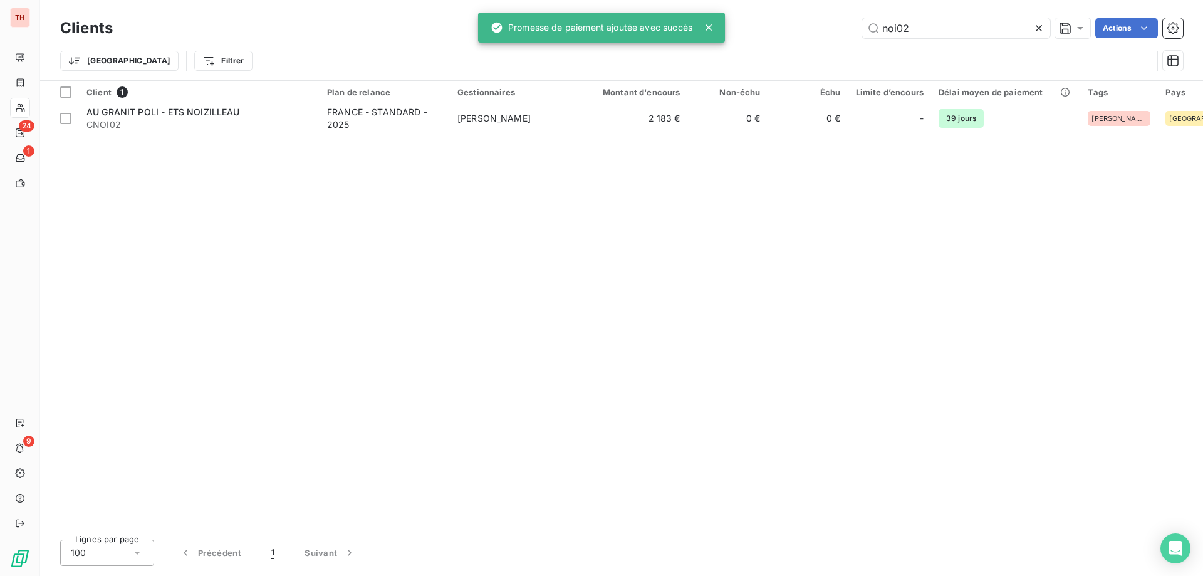
drag, startPoint x: 918, startPoint y: 24, endPoint x: 844, endPoint y: 28, distance: 74.7
click at [844, 28] on div "noi02 Actions" at bounding box center [656, 28] width 1056 height 20
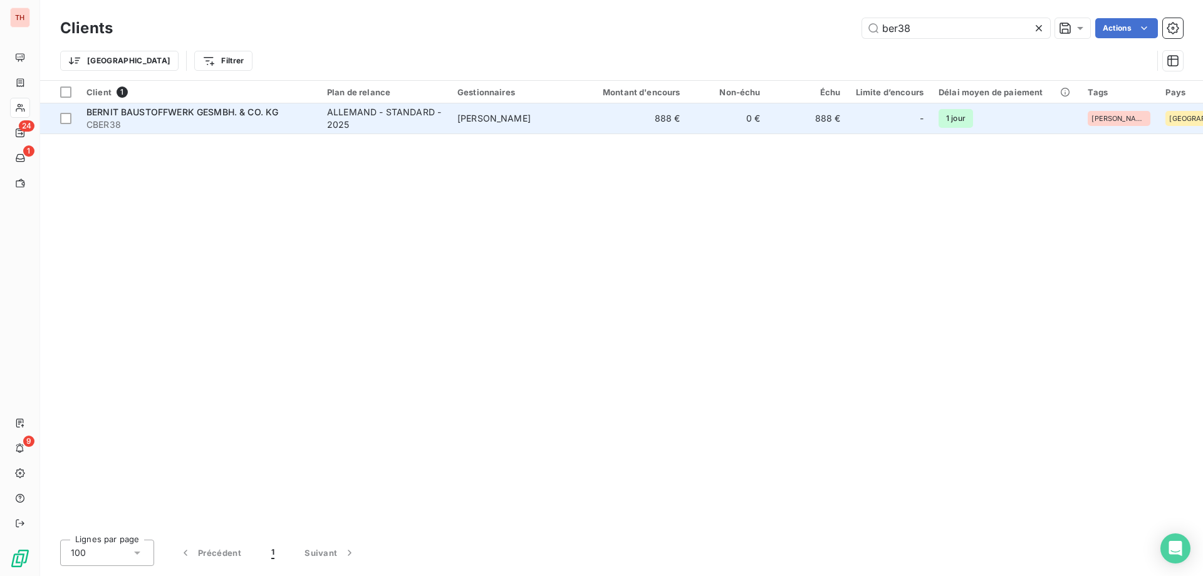
type input "ber38"
click at [424, 126] on div "ALLEMAND - STANDARD - 2025" at bounding box center [384, 118] width 115 height 25
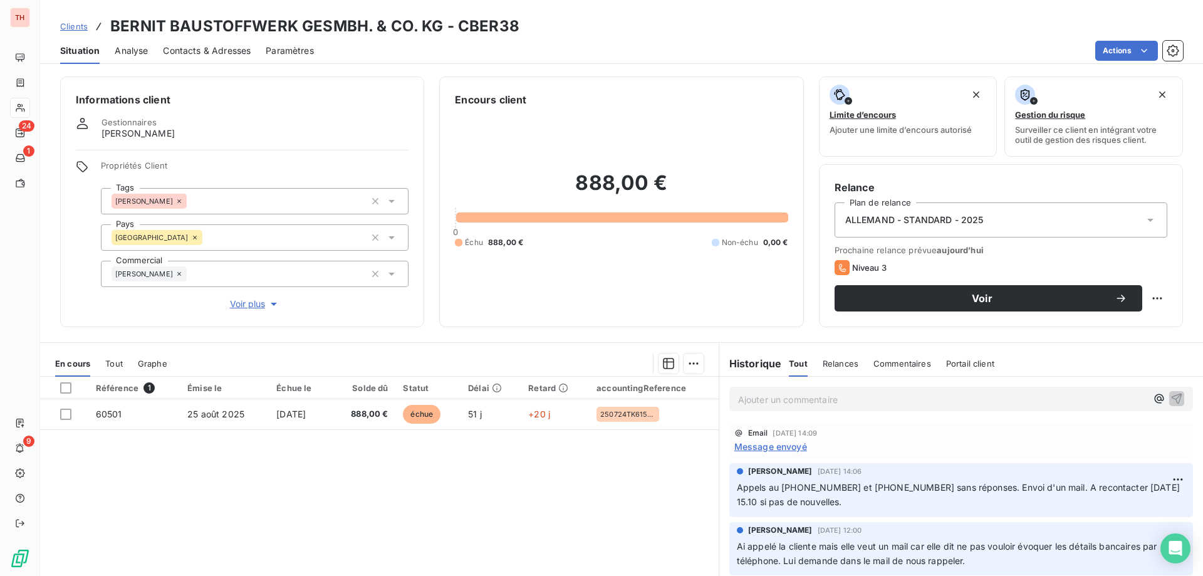
click at [758, 451] on span "Message envoyé" at bounding box center [771, 446] width 73 height 13
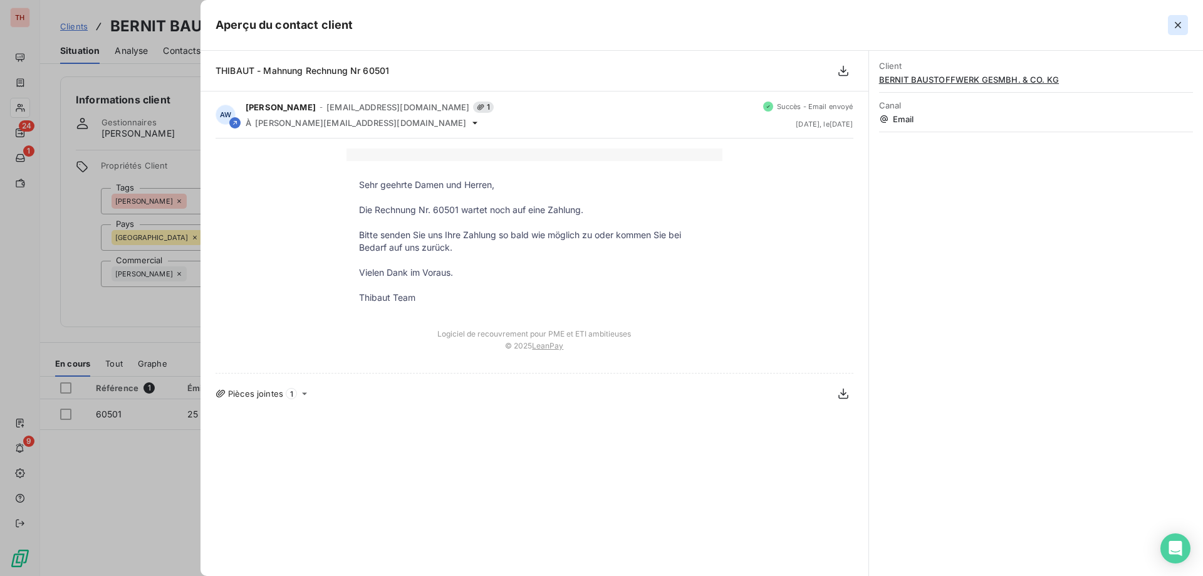
click at [1177, 21] on icon "button" at bounding box center [1178, 25] width 13 height 13
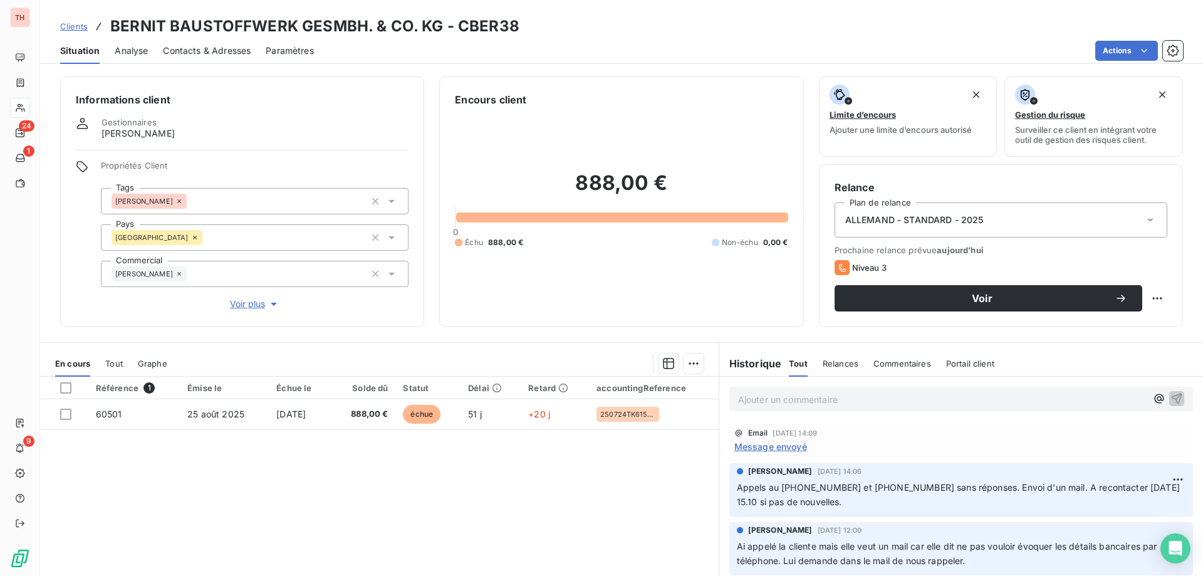
drag, startPoint x: 881, startPoint y: 505, endPoint x: 715, endPoint y: 498, distance: 166.2
click at [720, 498] on div "Amandine WIGNO 13 oct. 2025, 14:06 Appels au +43 621 585 310 et +43 66 46 20 03…" at bounding box center [962, 490] width 484 height 59
drag, startPoint x: 908, startPoint y: 500, endPoint x: 902, endPoint y: 504, distance: 7.7
click at [908, 500] on p "Appels au +43 621 585 310 et +43 66 46 20 03 48 sans réponses. Envoi d'un mail.…" at bounding box center [961, 495] width 449 height 29
drag, startPoint x: 836, startPoint y: 503, endPoint x: 720, endPoint y: 492, distance: 116.4
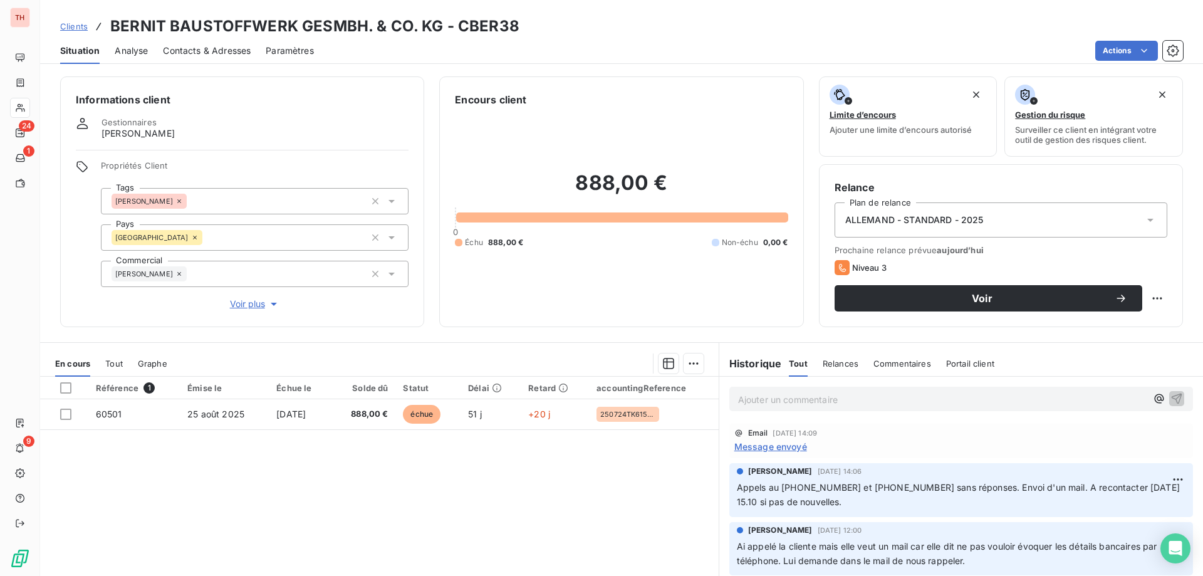
click at [720, 492] on div "Amandine WIGNO 13 oct. 2025, 14:06 Appels au +43 621 585 310 et +43 66 46 20 03…" at bounding box center [962, 490] width 484 height 59
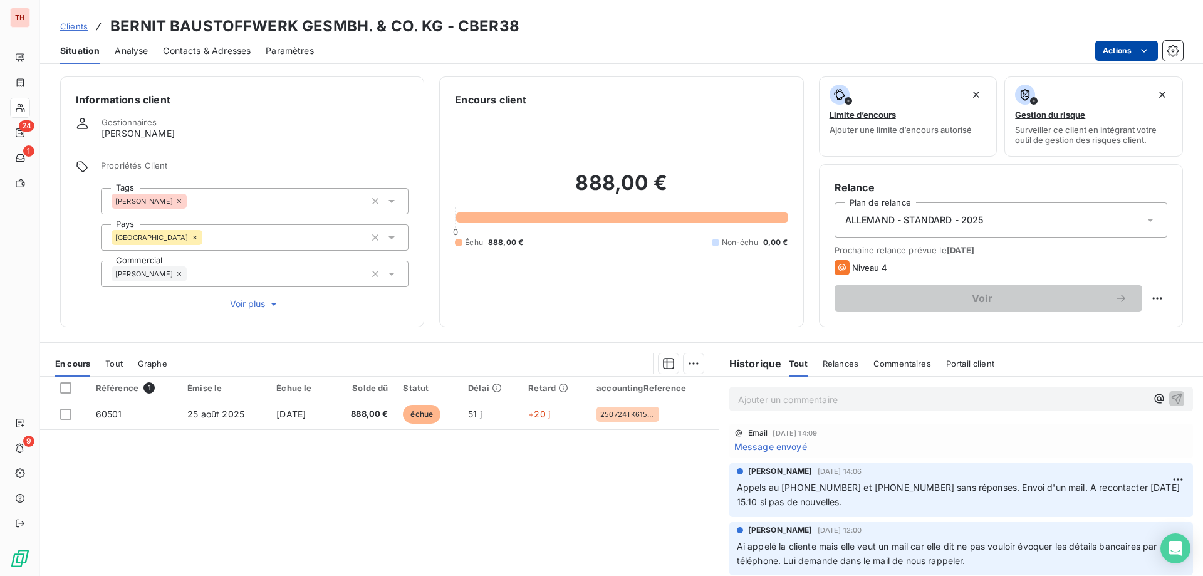
click at [1106, 51] on html "TH 24 1 9 Clients BERNIT BAUSTOFFWERK GESMBH. & CO. KG - CBER38 Situation Analy…" at bounding box center [601, 288] width 1203 height 576
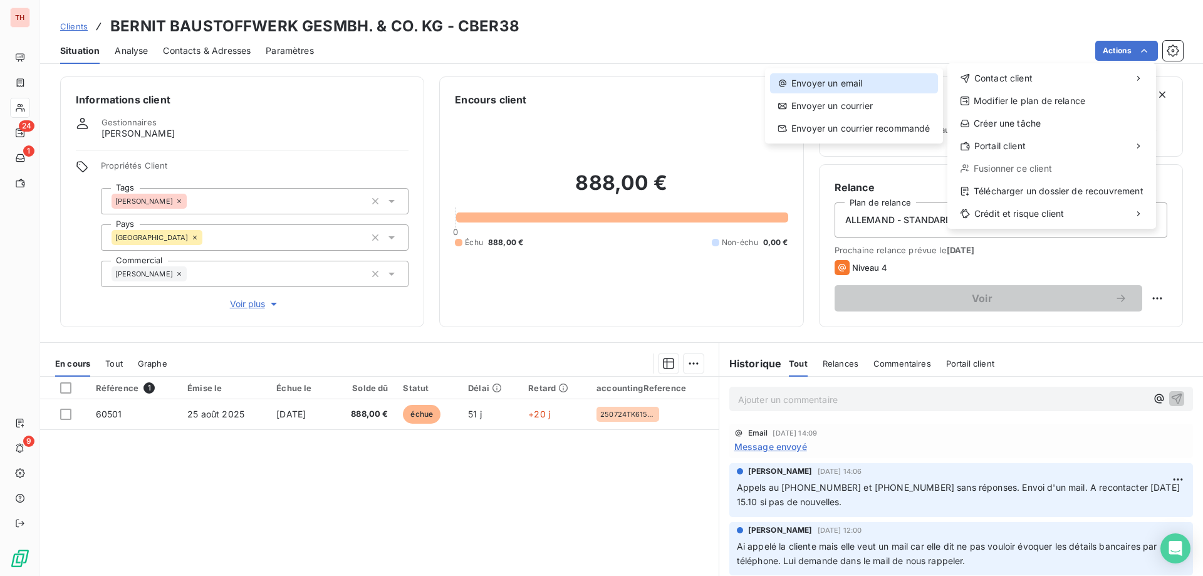
click at [882, 83] on div "Envoyer un email" at bounding box center [854, 83] width 168 height 20
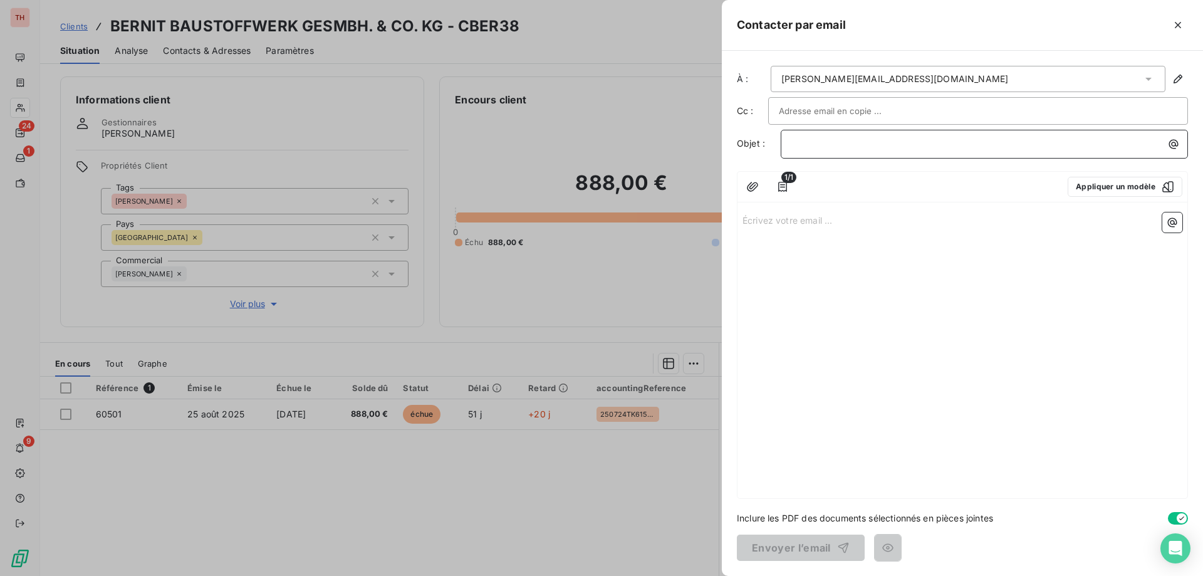
click at [816, 143] on p "﻿" at bounding box center [988, 144] width 392 height 14
click at [780, 224] on p "Écrivez votre email ... ﻿" at bounding box center [963, 219] width 440 height 14
click at [793, 218] on p "Écrivez votre email ... ﻿" at bounding box center [963, 219] width 440 height 14
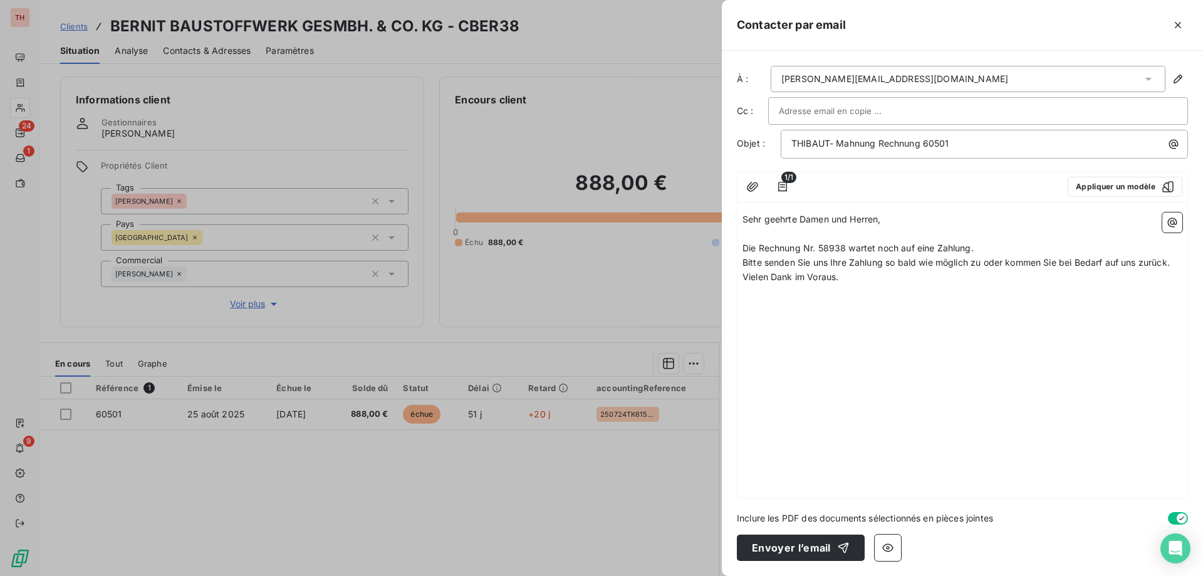
click at [742, 247] on div "Sehr geehrte Damen und Herren, ﻿ Die Rechnung Nr. 58938 wartet noch auf eine Za…" at bounding box center [963, 352] width 450 height 291
drag, startPoint x: 744, startPoint y: 247, endPoint x: 748, endPoint y: 260, distance: 13.7
click at [744, 247] on span "Die Rechnung Nr. 58938 wartet noch auf eine Zahlung." at bounding box center [858, 248] width 231 height 11
drag, startPoint x: 983, startPoint y: 246, endPoint x: 1002, endPoint y: 248, distance: 18.9
click at [984, 246] on span "Wie bereits erwähnt,, wartet die Rechnung Nr. 58938 wartet noch auf eine Zahlun…" at bounding box center [919, 248] width 352 height 11
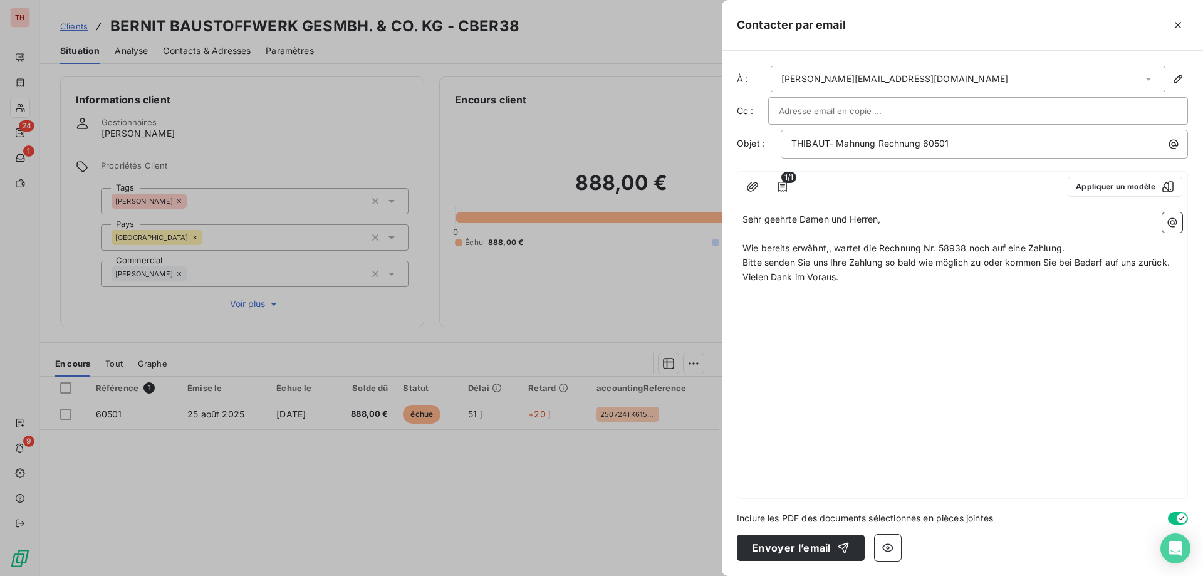
click at [832, 247] on span "Wie bereits erwähnt,, wartet die Rechnung Nr. 58938 noch auf eine Zahlung." at bounding box center [904, 248] width 322 height 11
click at [1084, 249] on p "Wie bereits erwähnt, wartet die Rechnung Nr. 58938 noch auf eine Zahlung." at bounding box center [963, 248] width 440 height 14
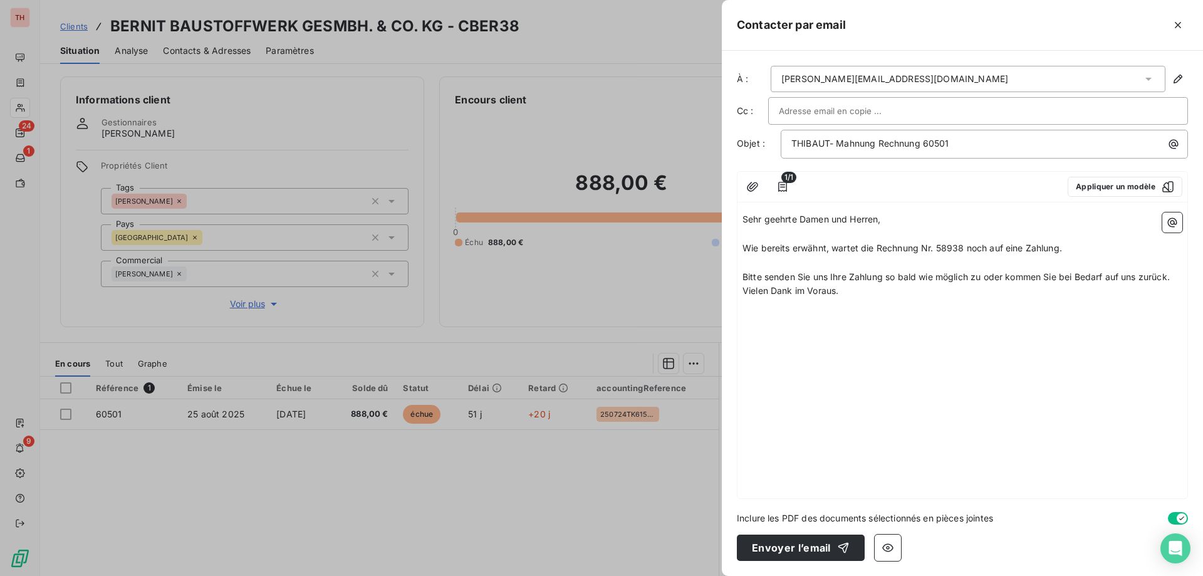
click at [1177, 276] on p "Bitte senden Sie uns Ihre Zahlung so bald wie möglich zu oder kommen Sie bei Be…" at bounding box center [963, 277] width 440 height 14
click at [865, 303] on p "Vielen Dank im Voraus." at bounding box center [963, 305] width 440 height 14
click at [778, 544] on button "Envoyer l’email" at bounding box center [801, 548] width 128 height 26
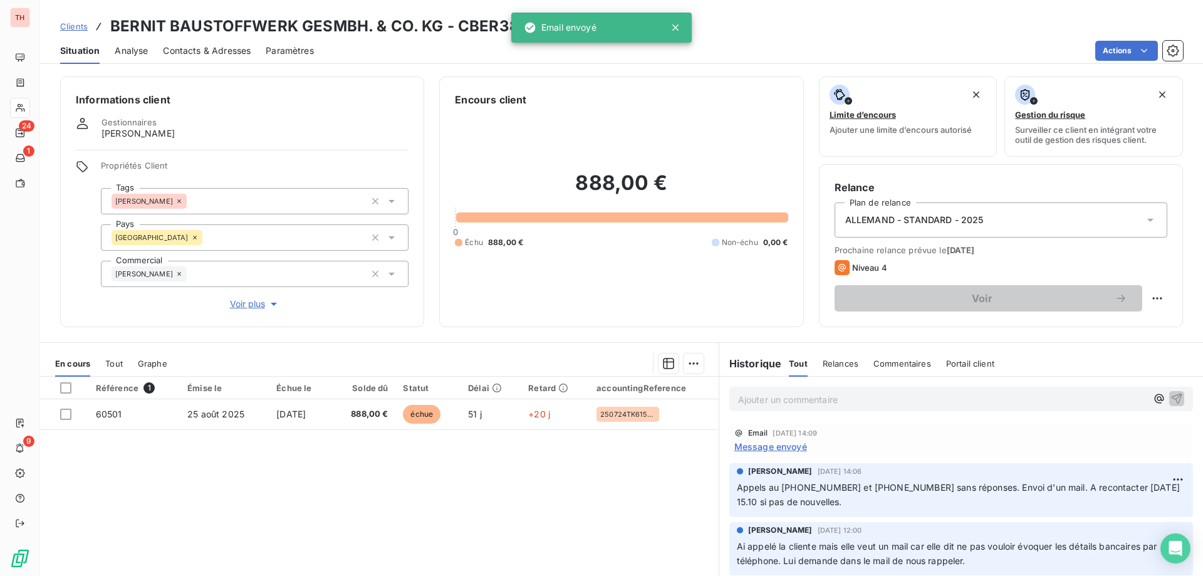
drag, startPoint x: 81, startPoint y: 23, endPoint x: 226, endPoint y: 33, distance: 145.8
click at [81, 23] on span "Clients" at bounding box center [74, 26] width 28 height 10
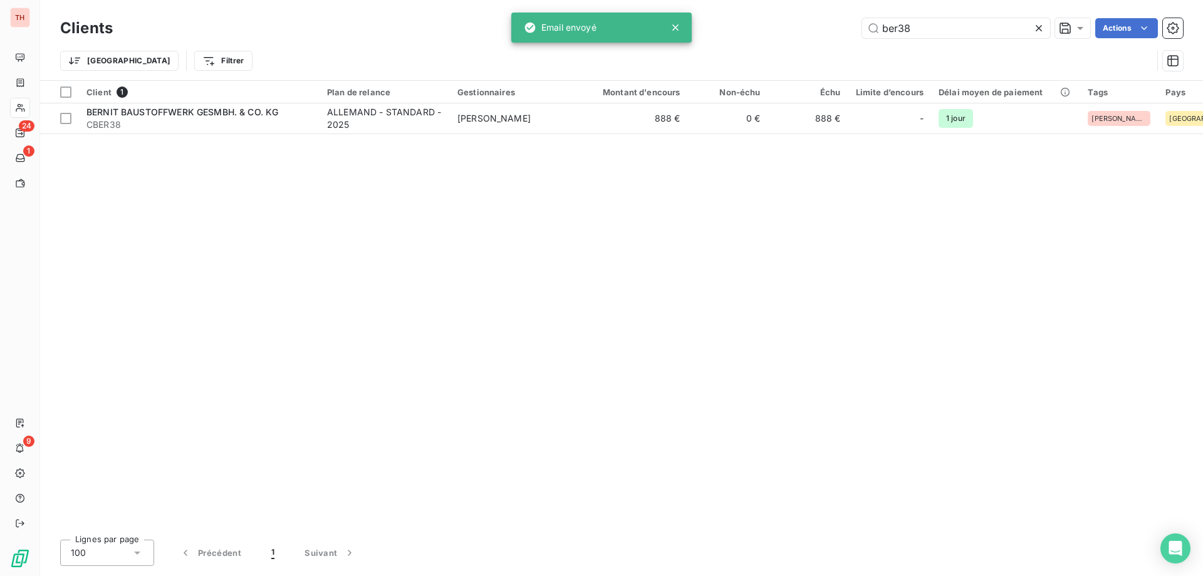
drag, startPoint x: 873, startPoint y: 31, endPoint x: 835, endPoint y: 32, distance: 38.3
click at [835, 32] on div "ber38 Actions" at bounding box center [656, 28] width 1056 height 20
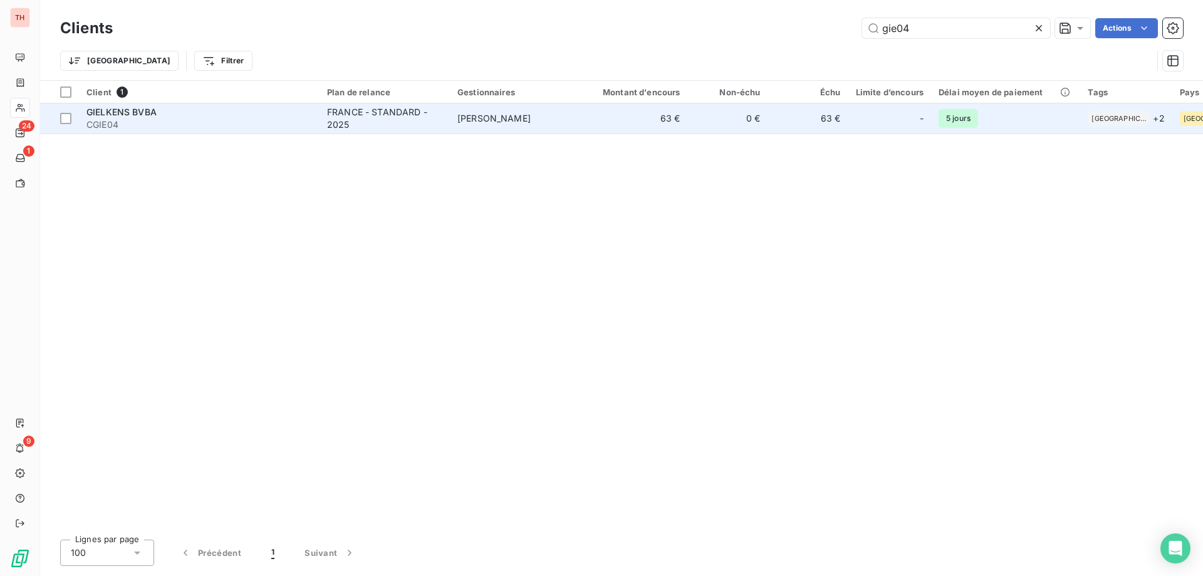
type input "gie04"
click at [496, 115] on span "steve derre" at bounding box center [494, 118] width 73 height 11
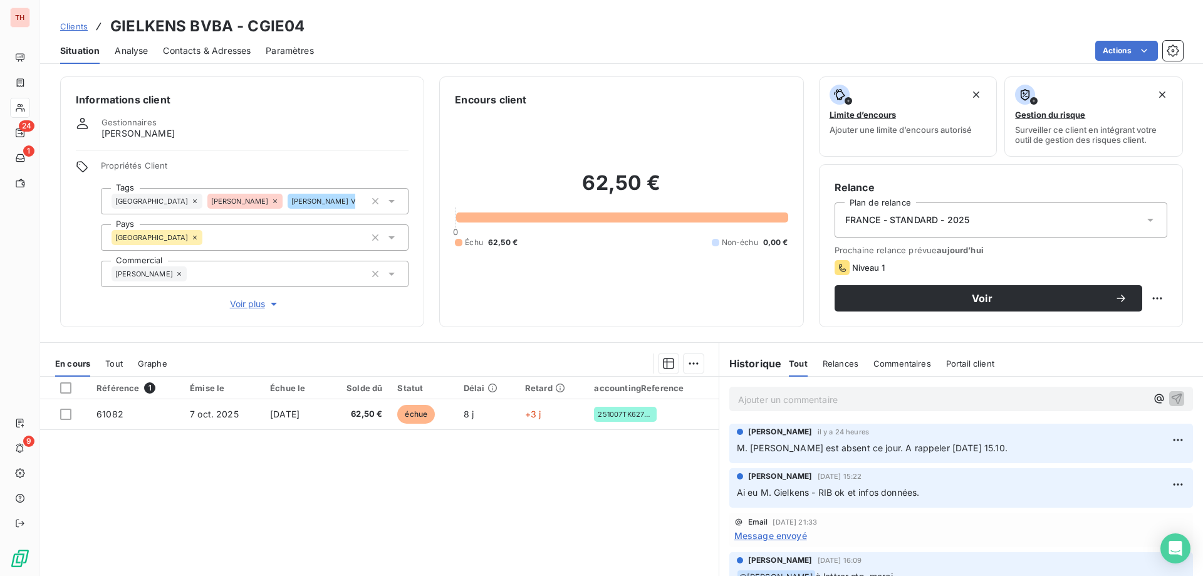
click at [83, 29] on span "Clients" at bounding box center [74, 26] width 28 height 10
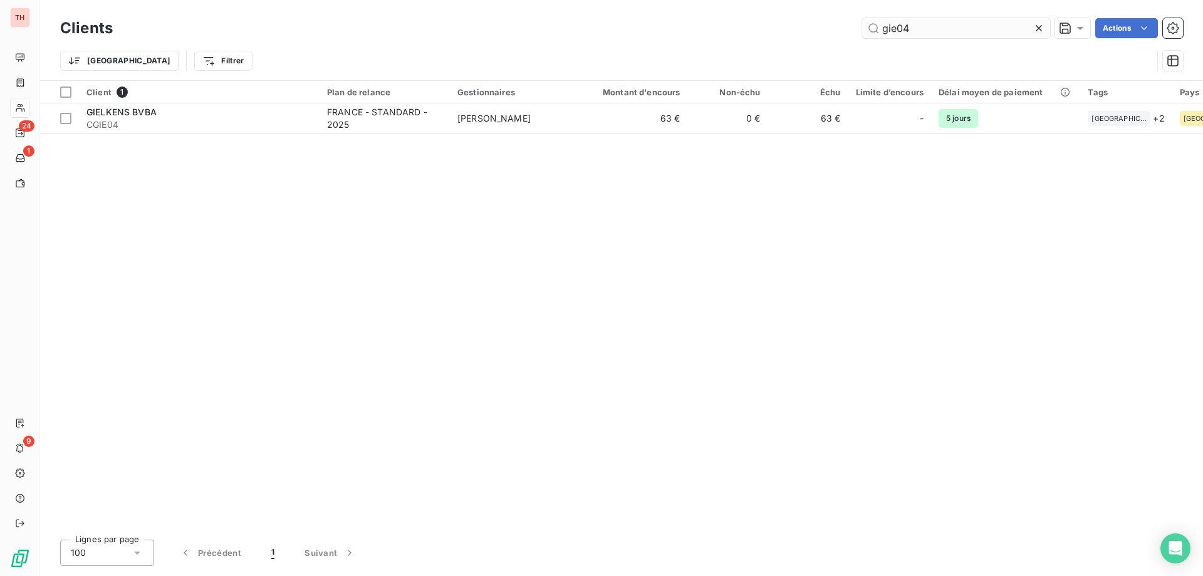
drag, startPoint x: 959, startPoint y: 19, endPoint x: 950, endPoint y: 21, distance: 9.6
click at [950, 21] on input "gie04" at bounding box center [956, 28] width 188 height 20
drag, startPoint x: 879, startPoint y: 28, endPoint x: 862, endPoint y: 30, distance: 17.0
click at [862, 30] on input "gie04" at bounding box center [956, 28] width 188 height 20
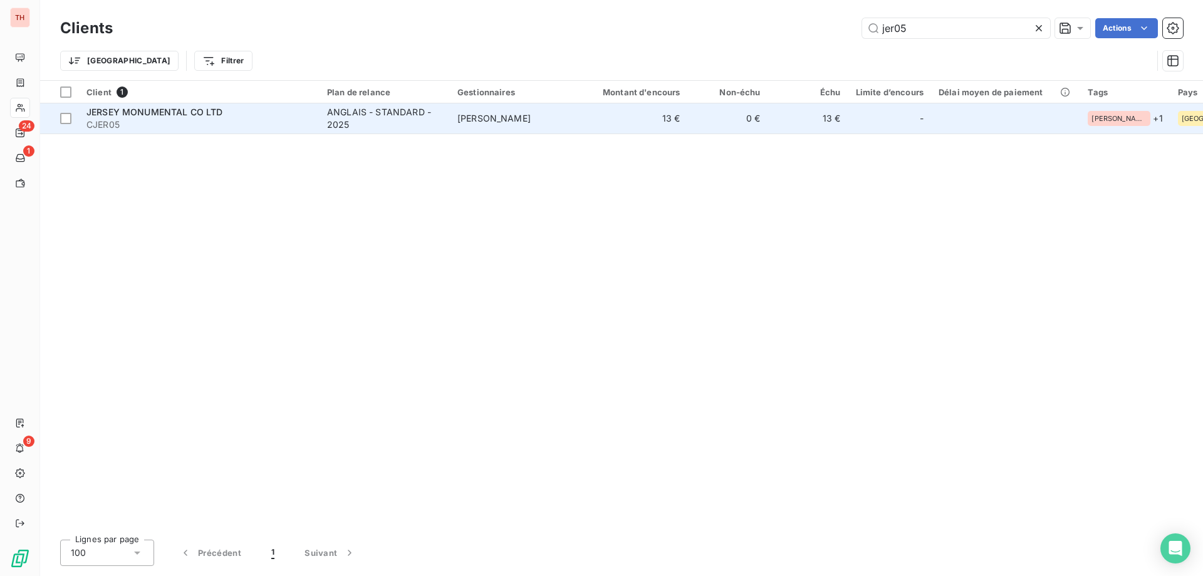
type input "jer05"
click at [570, 115] on td "Vanessa LECUYER" at bounding box center [515, 118] width 130 height 30
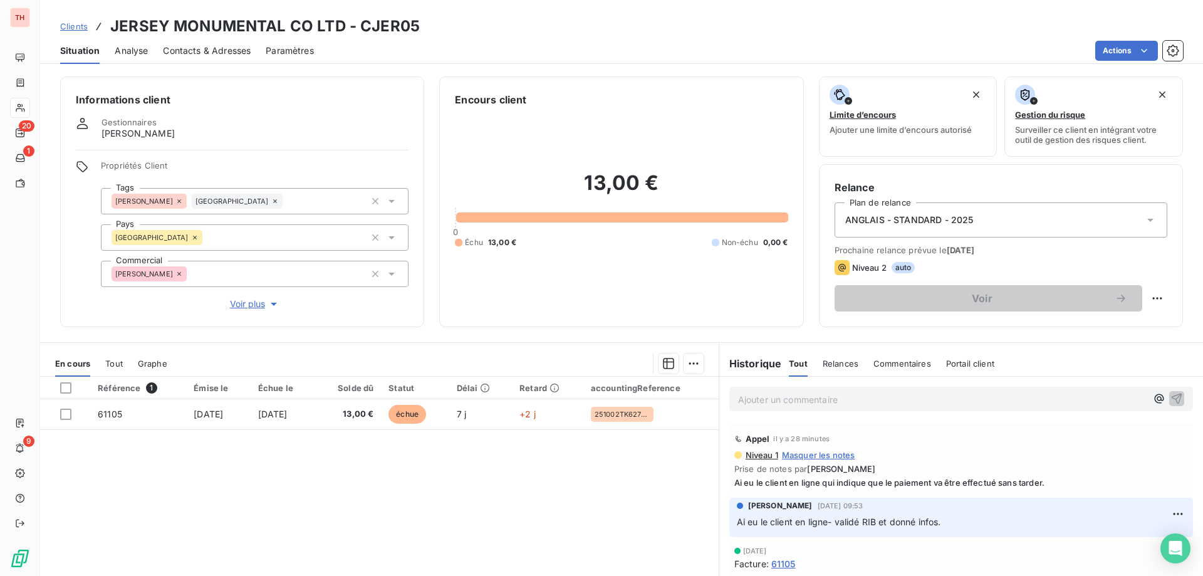
drag, startPoint x: 78, startPoint y: 26, endPoint x: 88, endPoint y: 23, distance: 10.1
click at [78, 26] on span "Clients" at bounding box center [74, 26] width 28 height 10
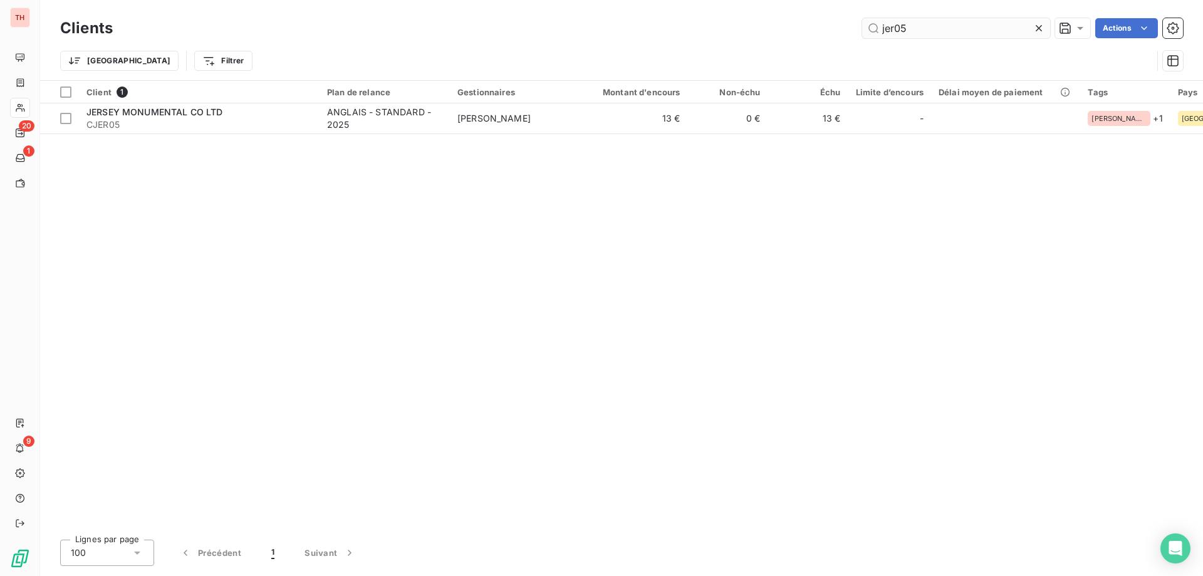
drag, startPoint x: 885, startPoint y: 31, endPoint x: 873, endPoint y: 33, distance: 12.7
click at [873, 33] on input "jer05" at bounding box center [956, 28] width 188 height 20
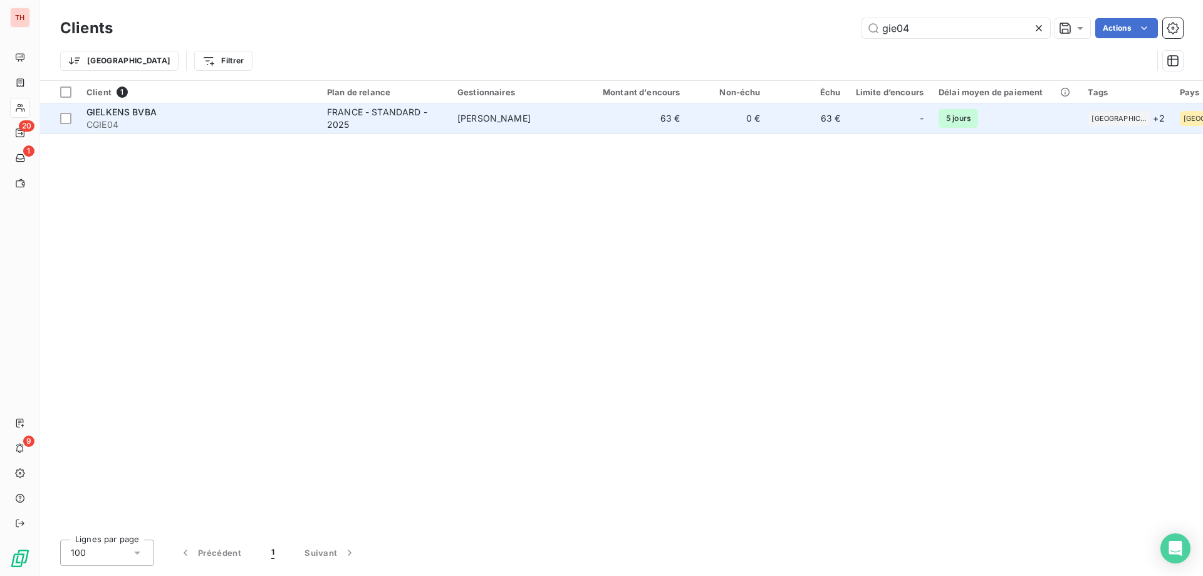
type input "gie04"
click at [664, 113] on td "63 €" at bounding box center [634, 118] width 108 height 30
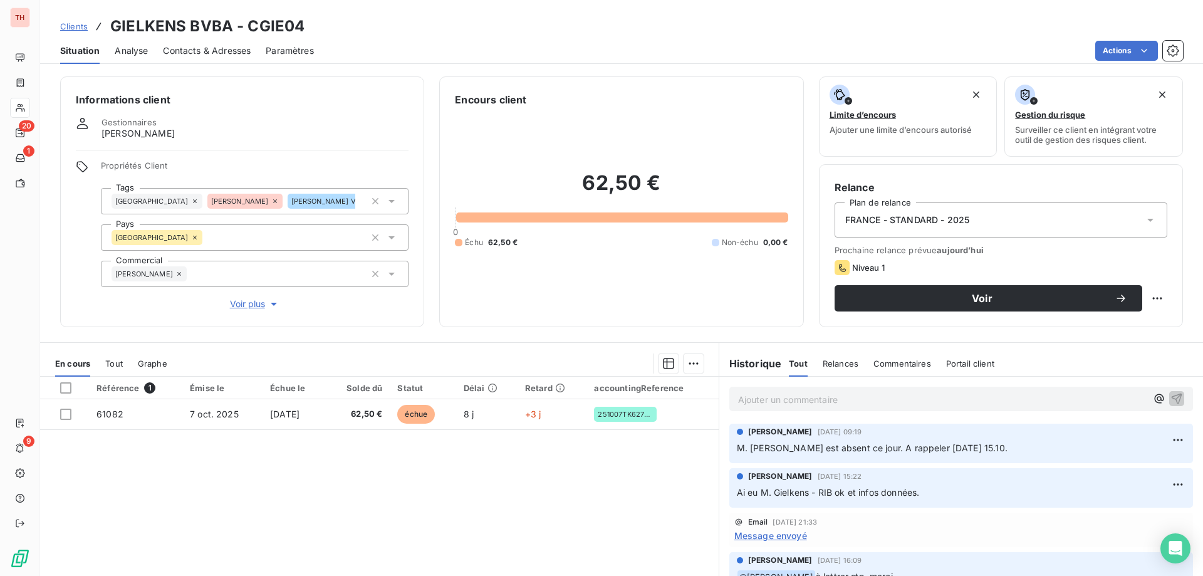
click at [799, 397] on p "Ajouter un commentaire ﻿" at bounding box center [942, 400] width 409 height 16
click at [839, 397] on span "M. Gielkens est absent cd matin. A rappeler cet après-midi." at bounding box center [863, 398] width 250 height 11
click at [1171, 399] on icon "button" at bounding box center [1177, 398] width 13 height 13
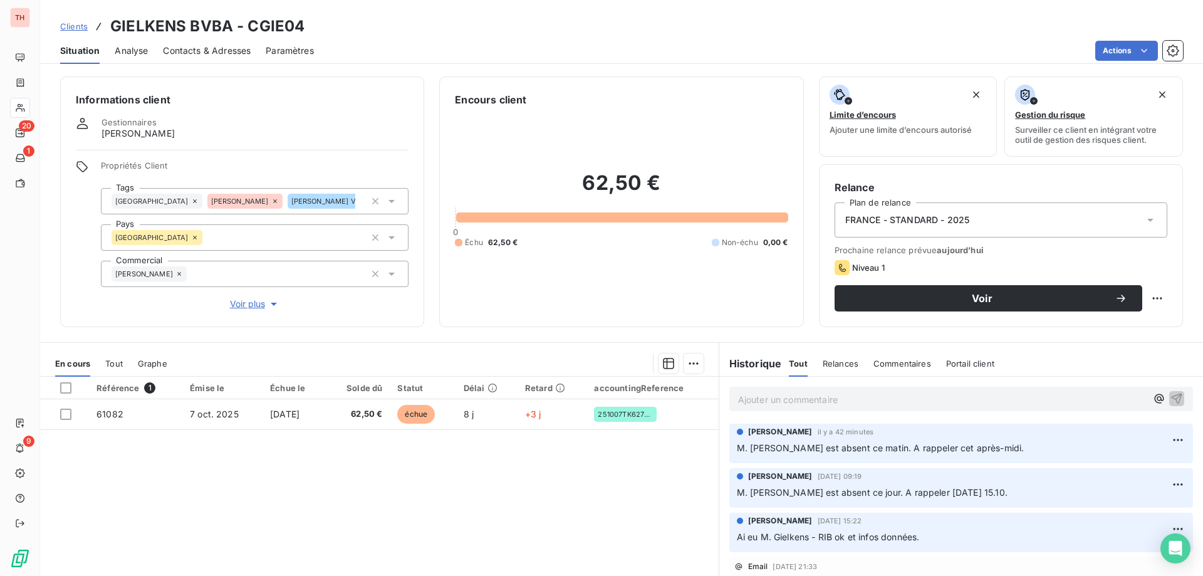
click at [73, 26] on span "Clients" at bounding box center [74, 26] width 28 height 10
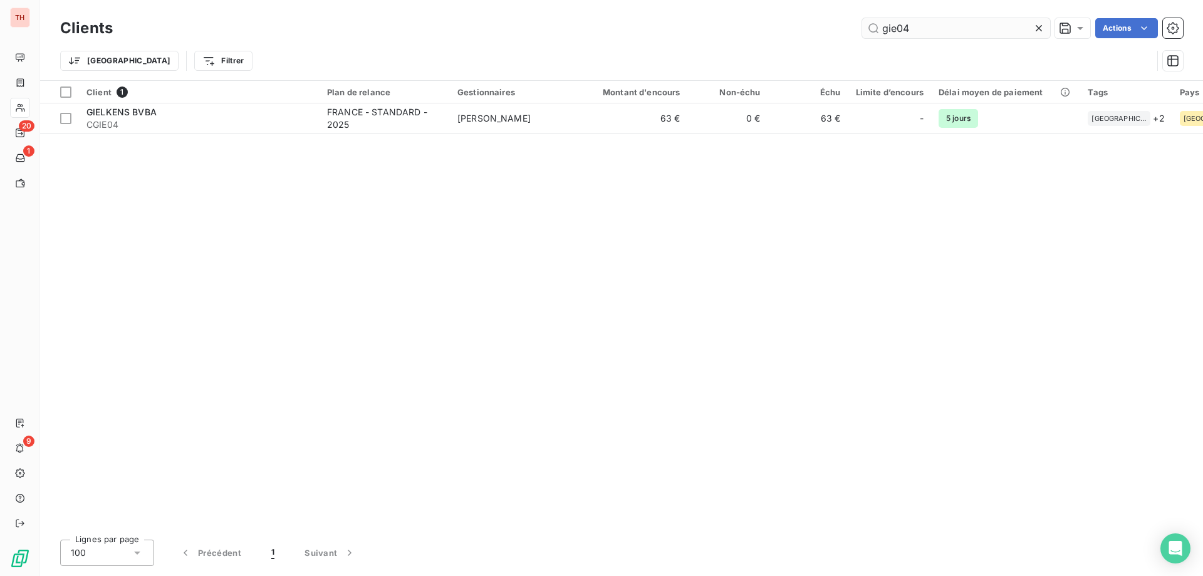
drag, startPoint x: 867, startPoint y: 25, endPoint x: 874, endPoint y: 23, distance: 6.5
click at [871, 24] on input "gie04" at bounding box center [956, 28] width 188 height 20
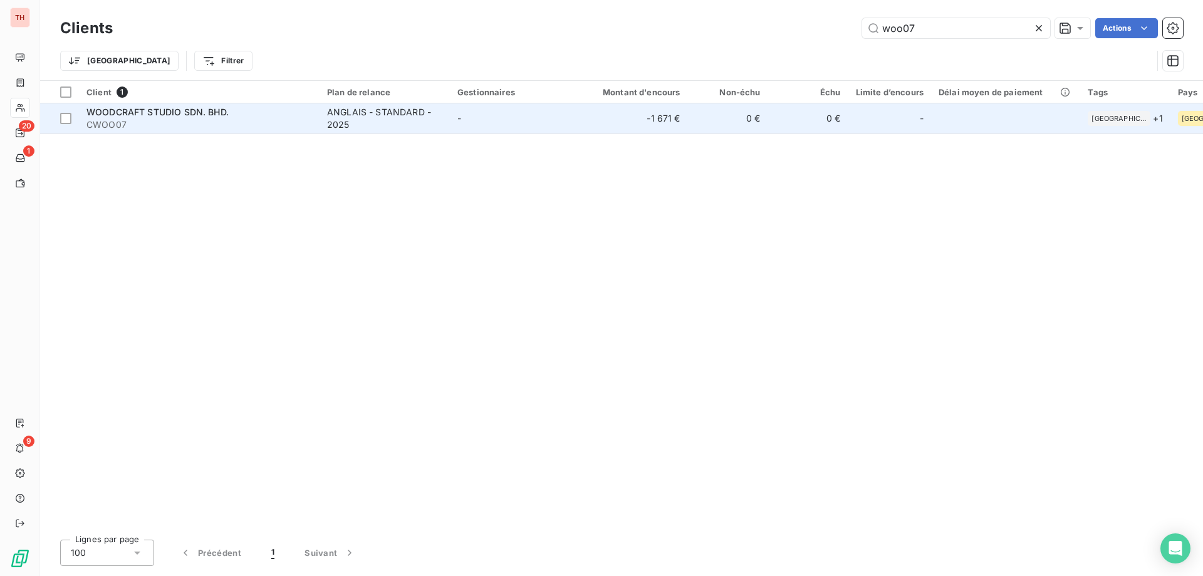
type input "woo07"
click at [556, 111] on td "-" at bounding box center [515, 118] width 130 height 30
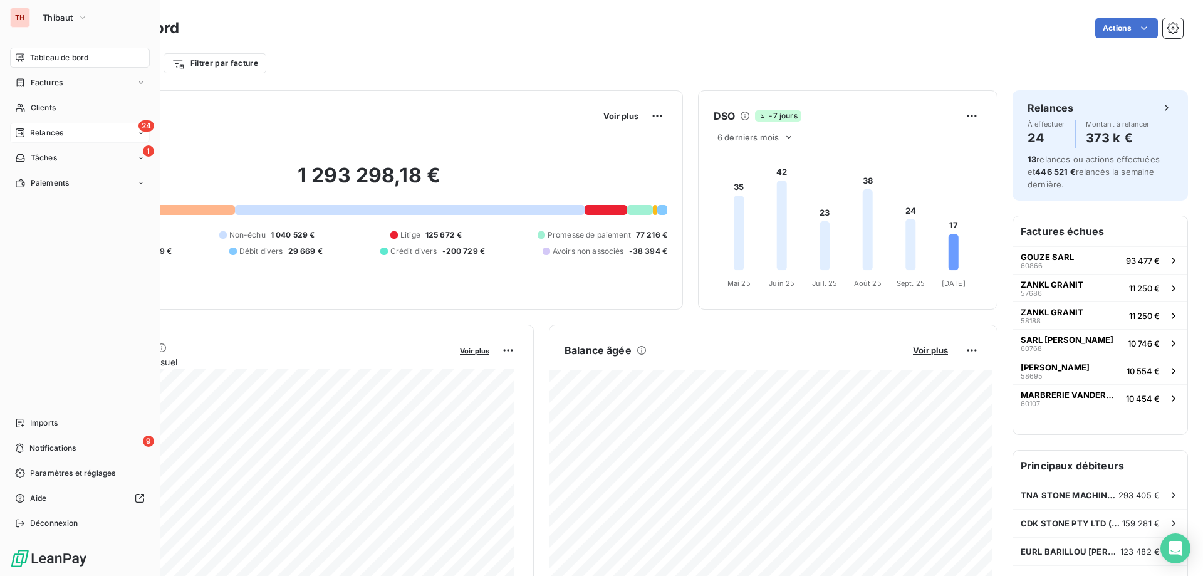
click at [31, 130] on span "Relances" at bounding box center [46, 132] width 33 height 11
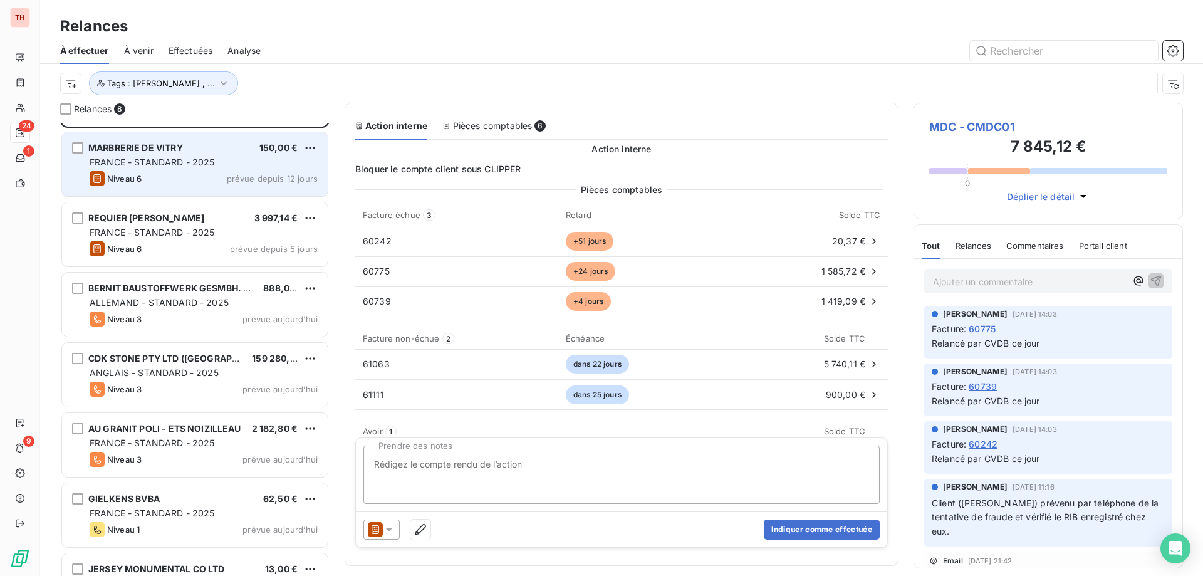
scroll to position [109, 0]
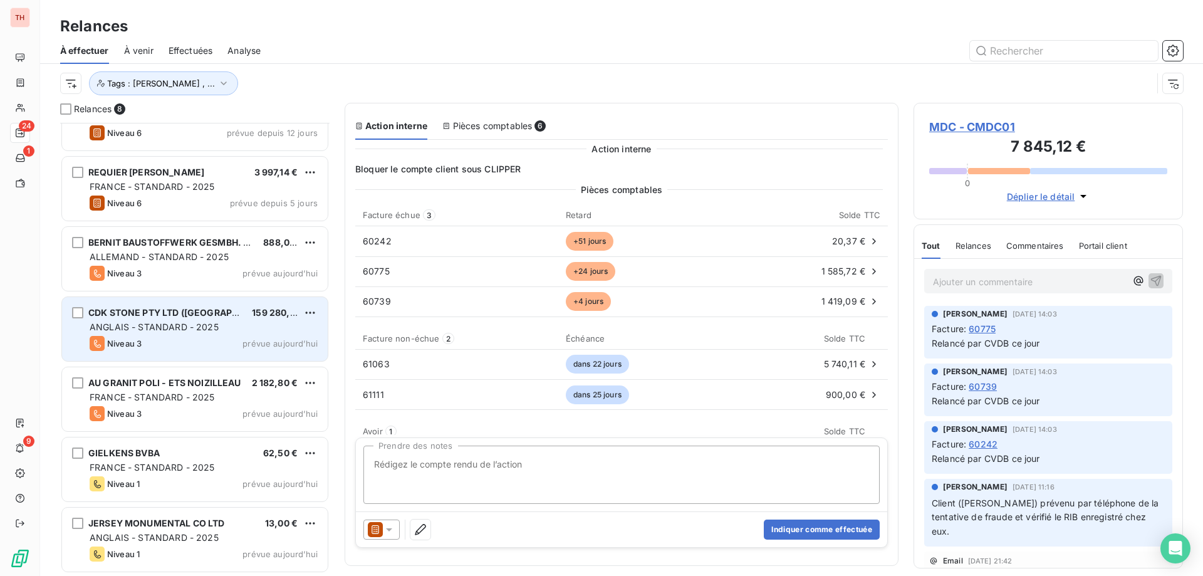
click at [183, 347] on div "Niveau 3 prévue aujourd’hui" at bounding box center [204, 343] width 228 height 15
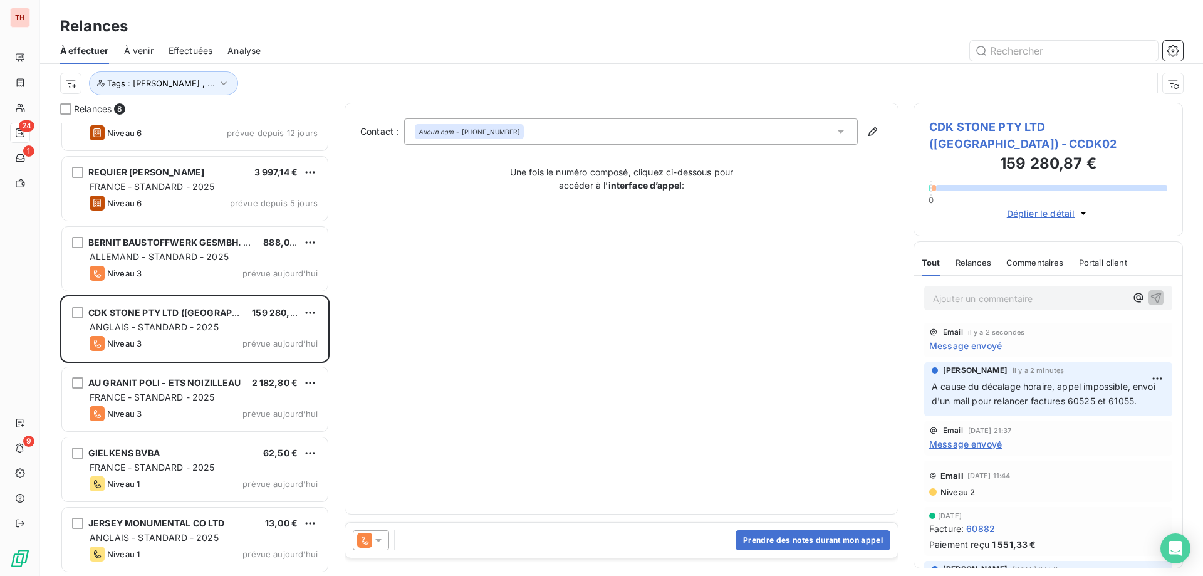
click at [315, 310] on html "TH 24 1 9 Relances À effectuer À venir Effectuées Analyse Tags : Noura Gilbert …" at bounding box center [601, 288] width 1203 height 576
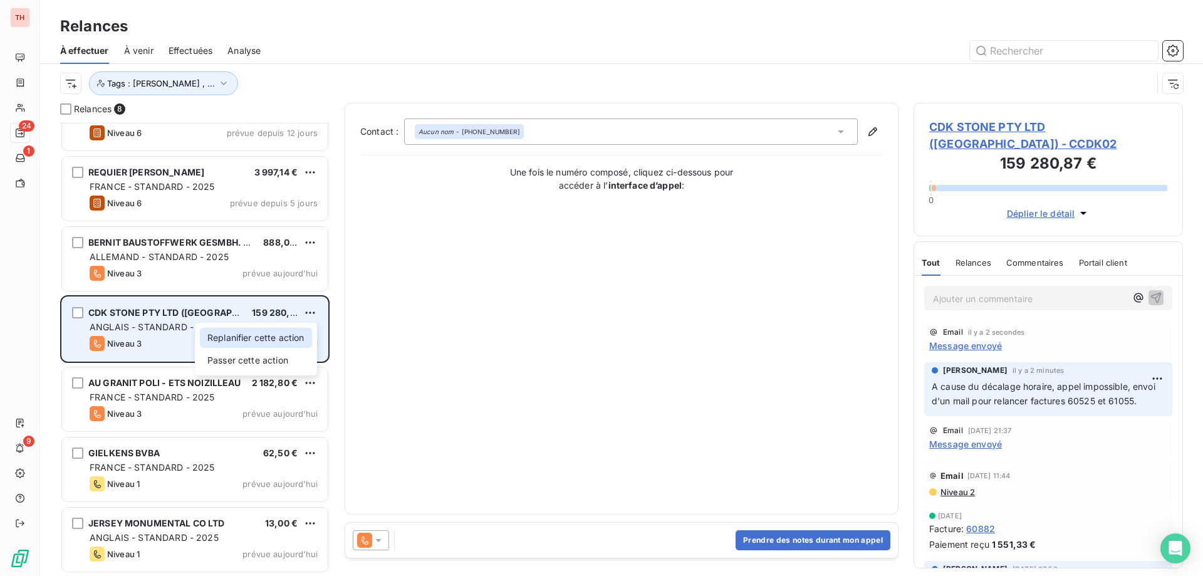
click at [286, 332] on div "Replanifier cette action" at bounding box center [256, 338] width 112 height 20
select select "9"
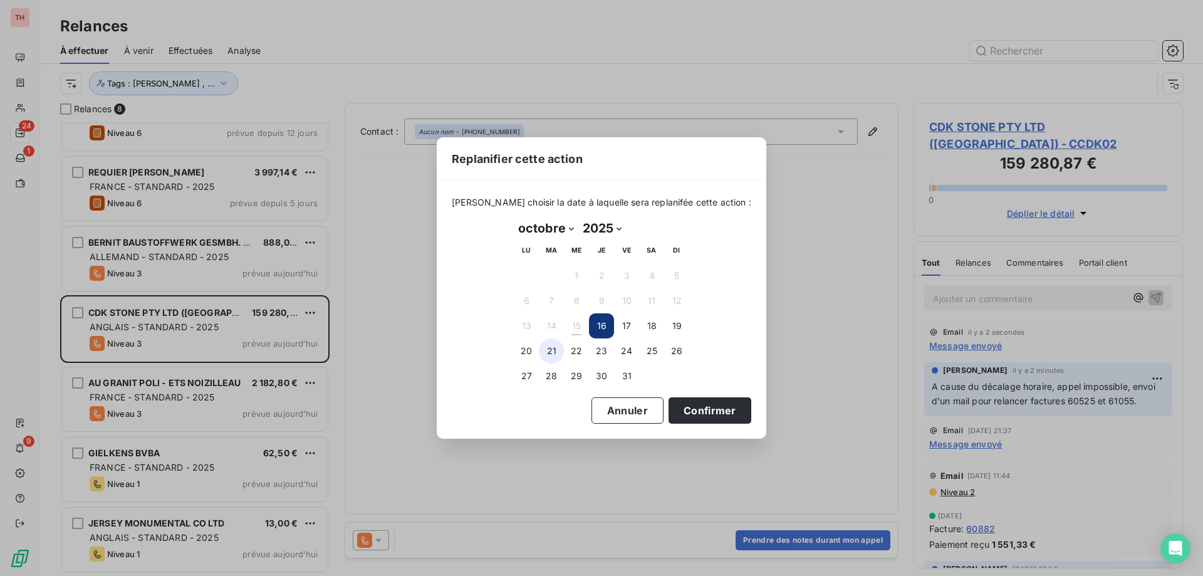
drag, startPoint x: 523, startPoint y: 347, endPoint x: 540, endPoint y: 352, distance: 17.1
click at [523, 347] on button "20" at bounding box center [526, 350] width 25 height 25
click at [673, 414] on button "Confirmer" at bounding box center [710, 410] width 83 height 26
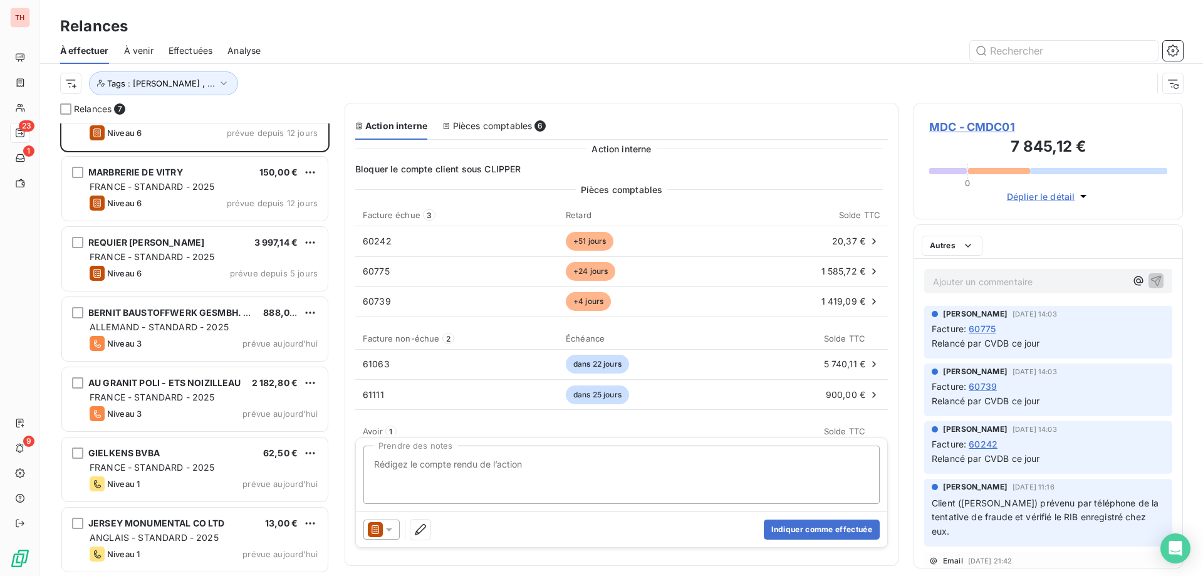
scroll to position [38, 0]
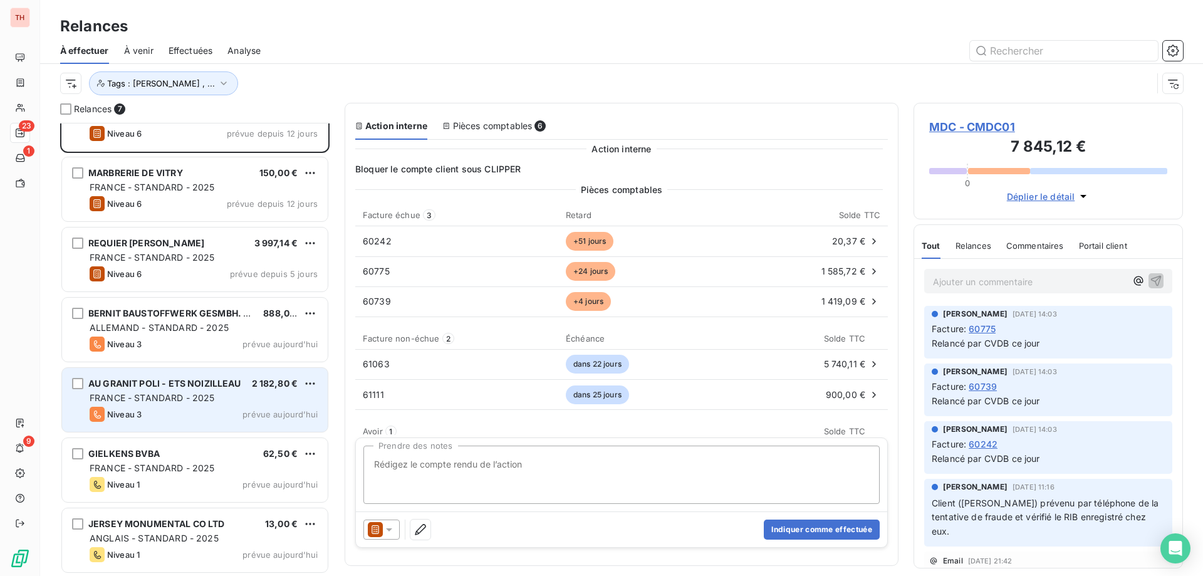
click at [205, 407] on div "Niveau 3 prévue aujourd’hui" at bounding box center [204, 414] width 228 height 15
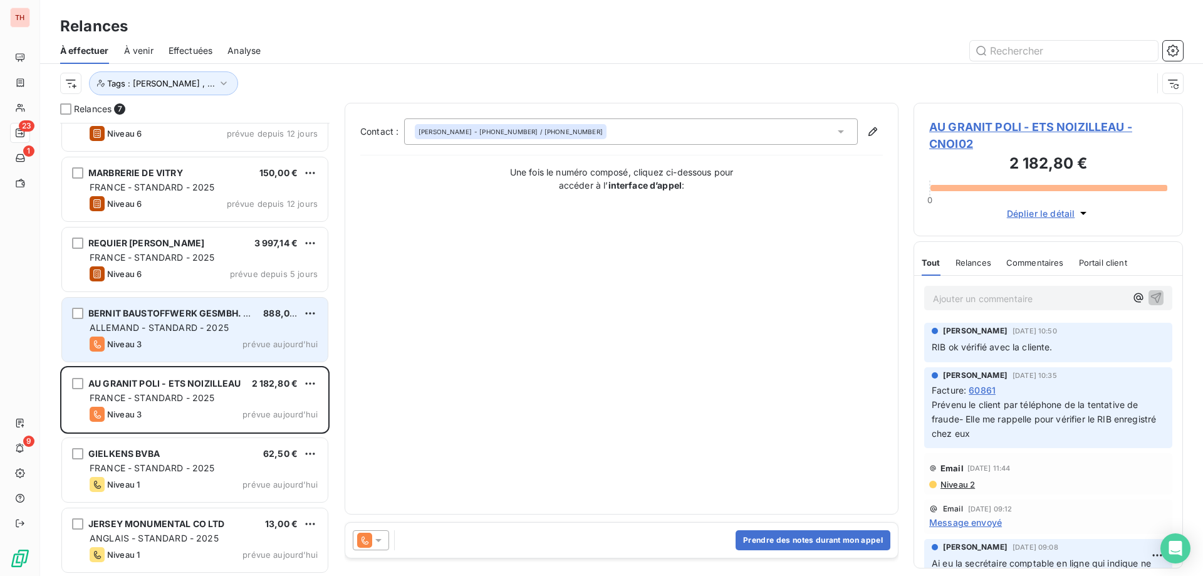
scroll to position [39, 0]
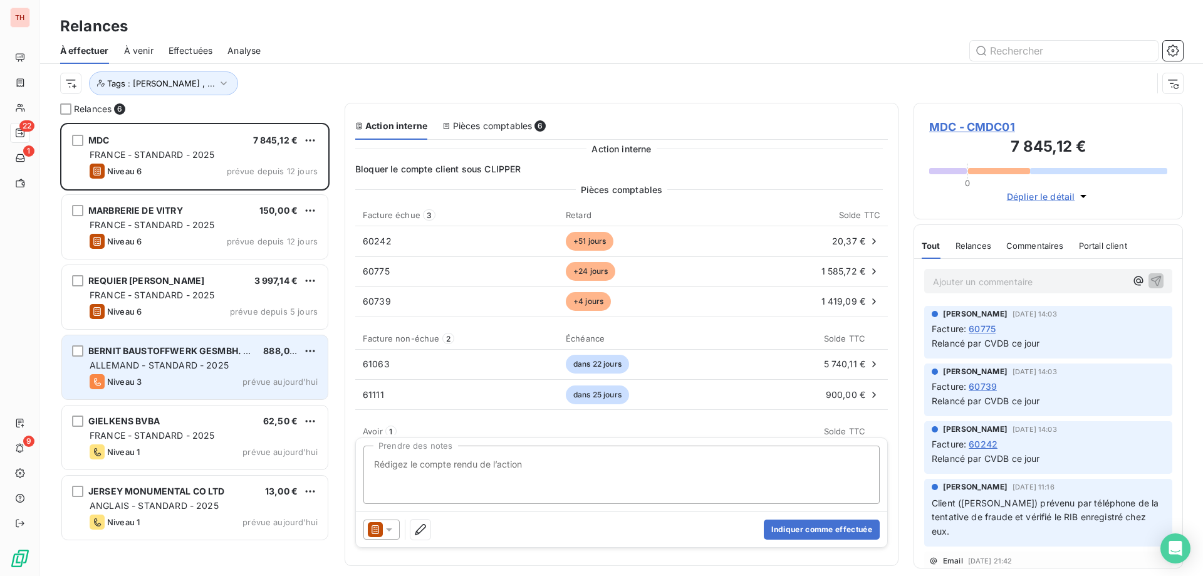
click at [226, 382] on div "Niveau 3 prévue aujourd’hui" at bounding box center [204, 381] width 228 height 15
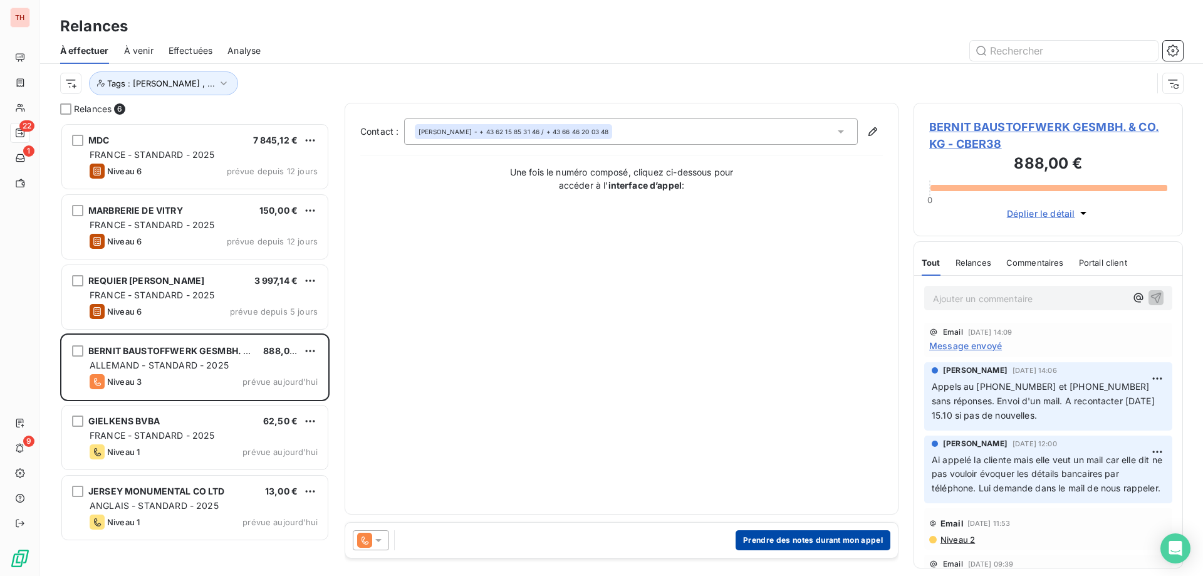
click at [782, 540] on button "Prendre des notes durant mon appel" at bounding box center [813, 540] width 155 height 20
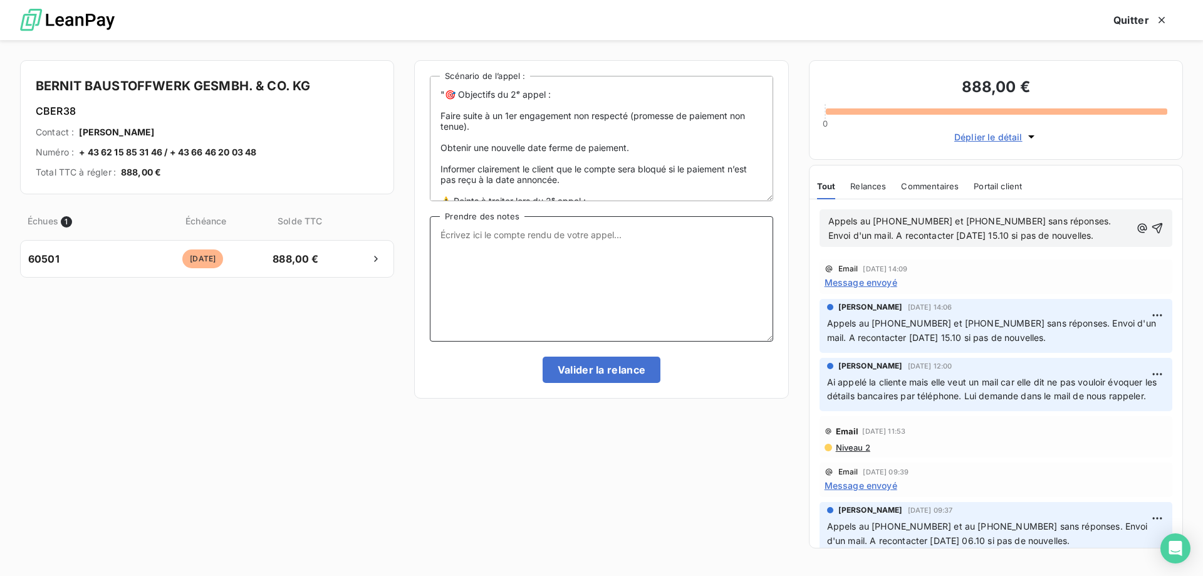
click at [523, 241] on textarea "Prendre des notes" at bounding box center [601, 278] width 343 height 125
drag, startPoint x: 1109, startPoint y: 236, endPoint x: 777, endPoint y: 204, distance: 333.1
click at [780, 204] on div "BERNIT BAUSTOFFWERK GESMBH. & CO. KG CBER38 Contact : Jörg WAGNER Numéro : + 43…" at bounding box center [601, 308] width 1203 height 536
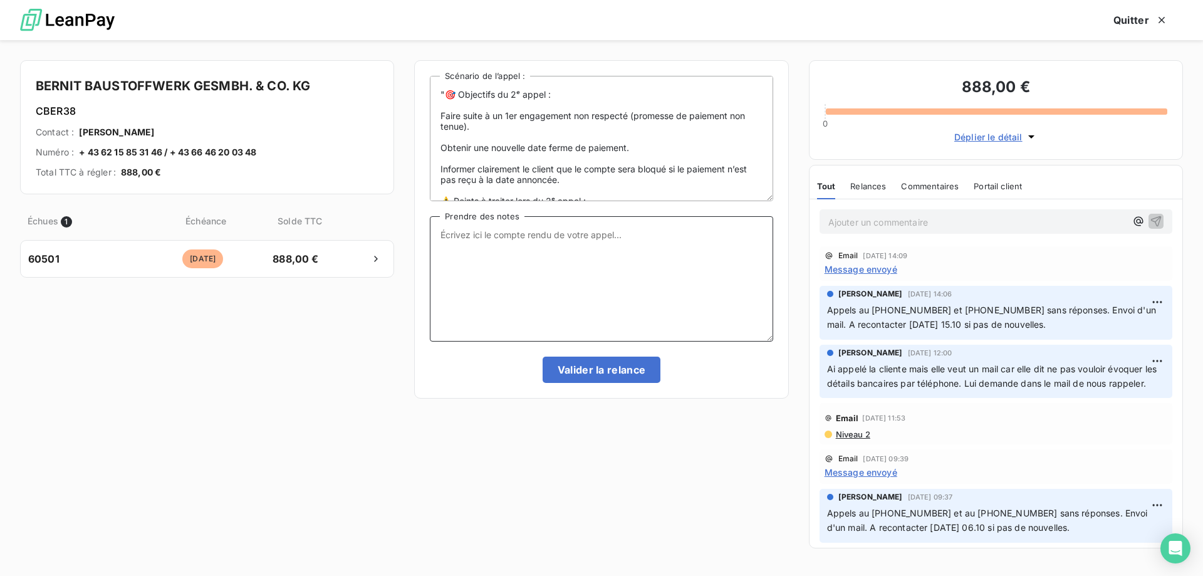
click at [537, 236] on textarea "Prendre des notes" at bounding box center [601, 278] width 343 height 125
paste textarea "Appels au +43 621 585 310 et +43 66 46 20 03 48 sans réponses. Envoi d'un mail.…"
click at [560, 251] on textarea "Appels au +43 621 585 310 et +43 66 46 20 03 48 sans réponses. Envoi d'un mail.…" at bounding box center [601, 278] width 343 height 125
type textarea "Appels au +43 621 585 310 et +43 66 46 20 03 48 sans réponses. Envoi d'un mail.…"
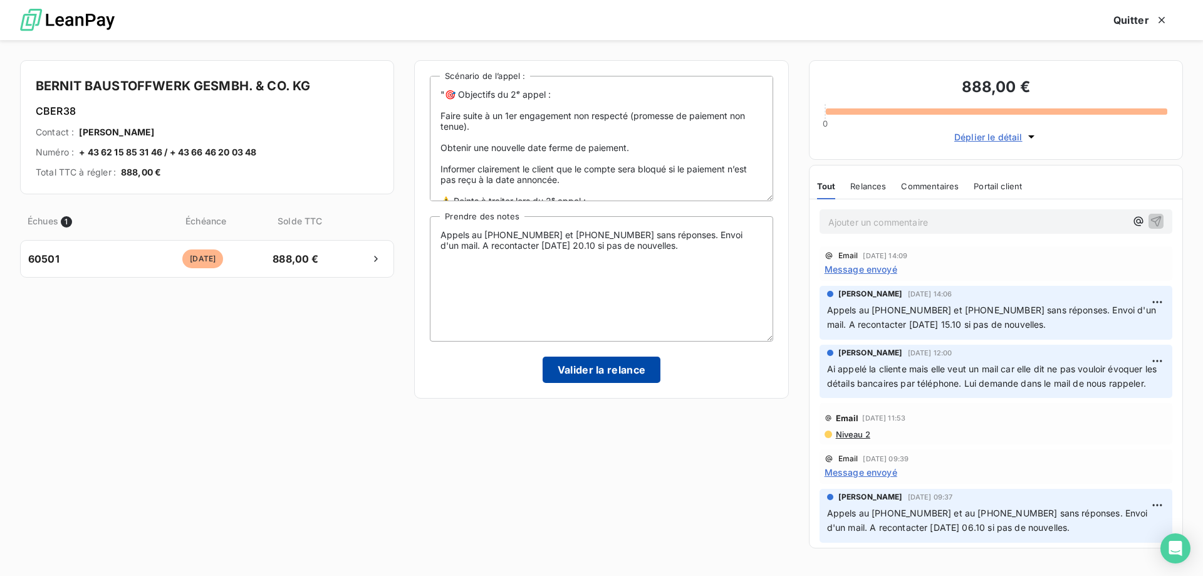
click at [612, 370] on button "Valider la relance" at bounding box center [602, 370] width 118 height 26
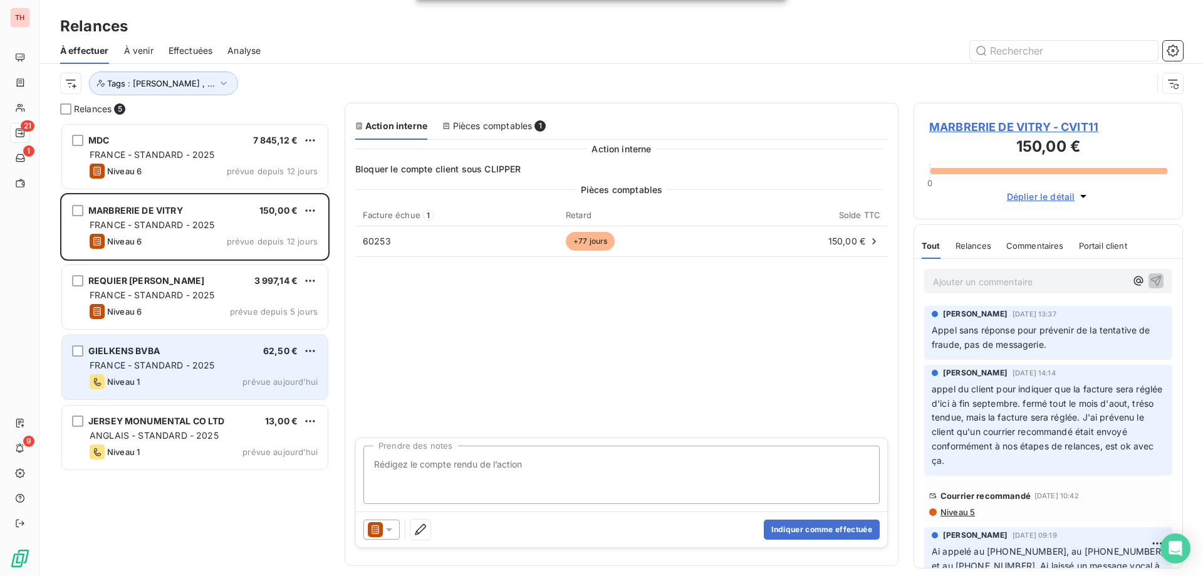
drag, startPoint x: 244, startPoint y: 375, endPoint x: 179, endPoint y: 378, distance: 65.3
click at [244, 374] on div "Niveau 1 prévue aujourd’hui" at bounding box center [204, 381] width 228 height 15
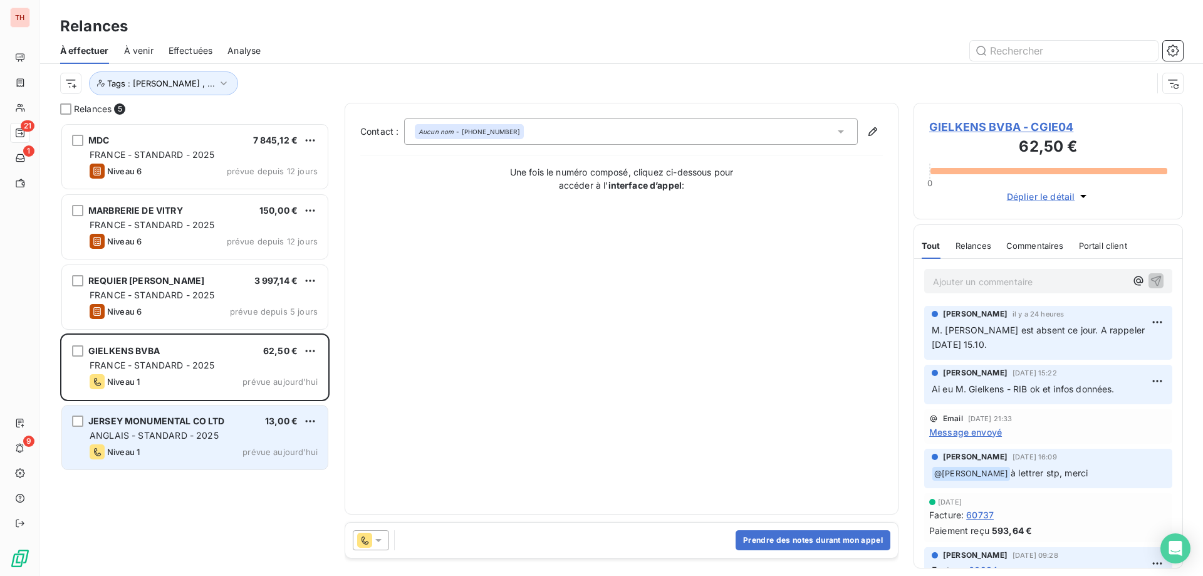
click at [254, 440] on div "ANGLAIS - STANDARD - 2025" at bounding box center [204, 435] width 228 height 13
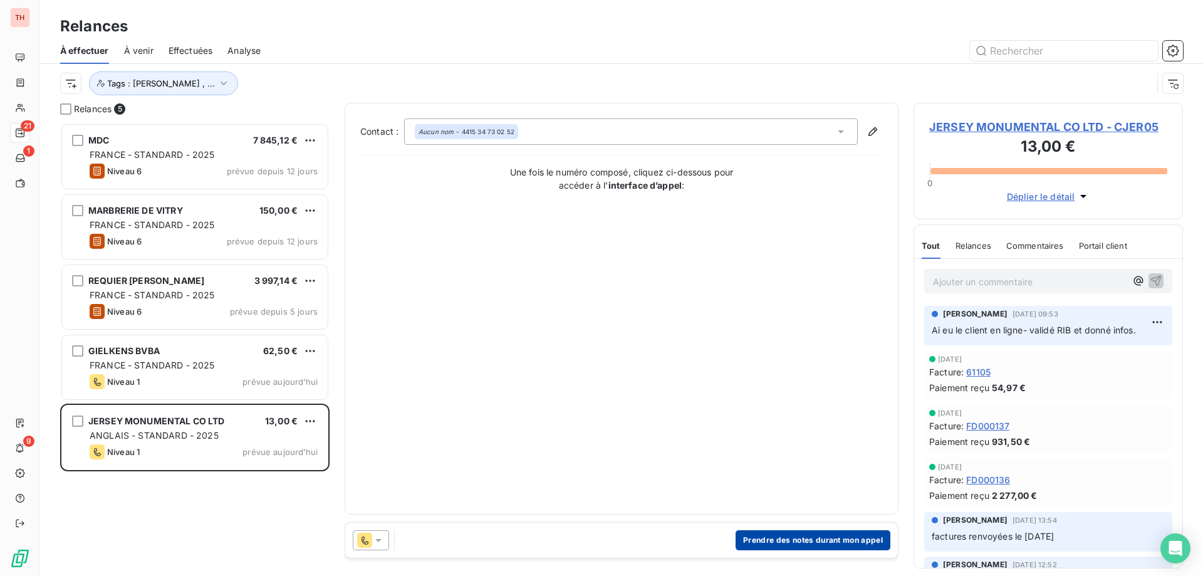
click at [761, 541] on button "Prendre des notes durant mon appel" at bounding box center [813, 540] width 155 height 20
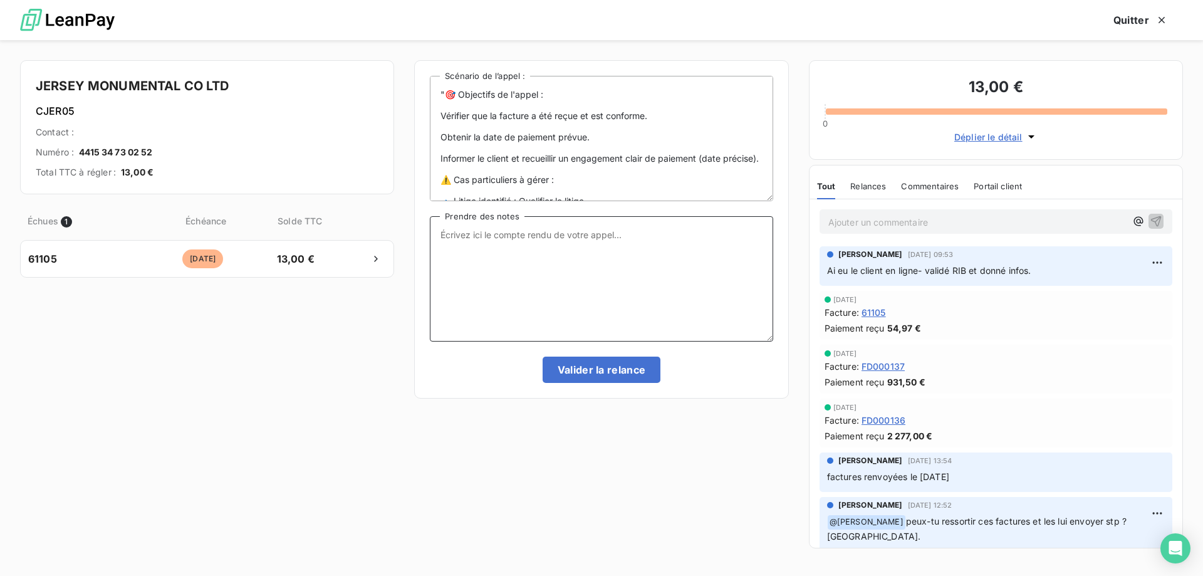
click at [539, 236] on textarea "Prendre des notes" at bounding box center [601, 278] width 343 height 125
click at [621, 235] on textarea "Ai eu le client en ligne qui indique que le client va être effectué sans tarder." at bounding box center [601, 278] width 343 height 125
type textarea "Ai eu le client en ligne qui indique que le paiement va être effectué sans tard…"
click at [584, 371] on button "Valider la relance" at bounding box center [602, 370] width 118 height 26
